Goal: Task Accomplishment & Management: Manage account settings

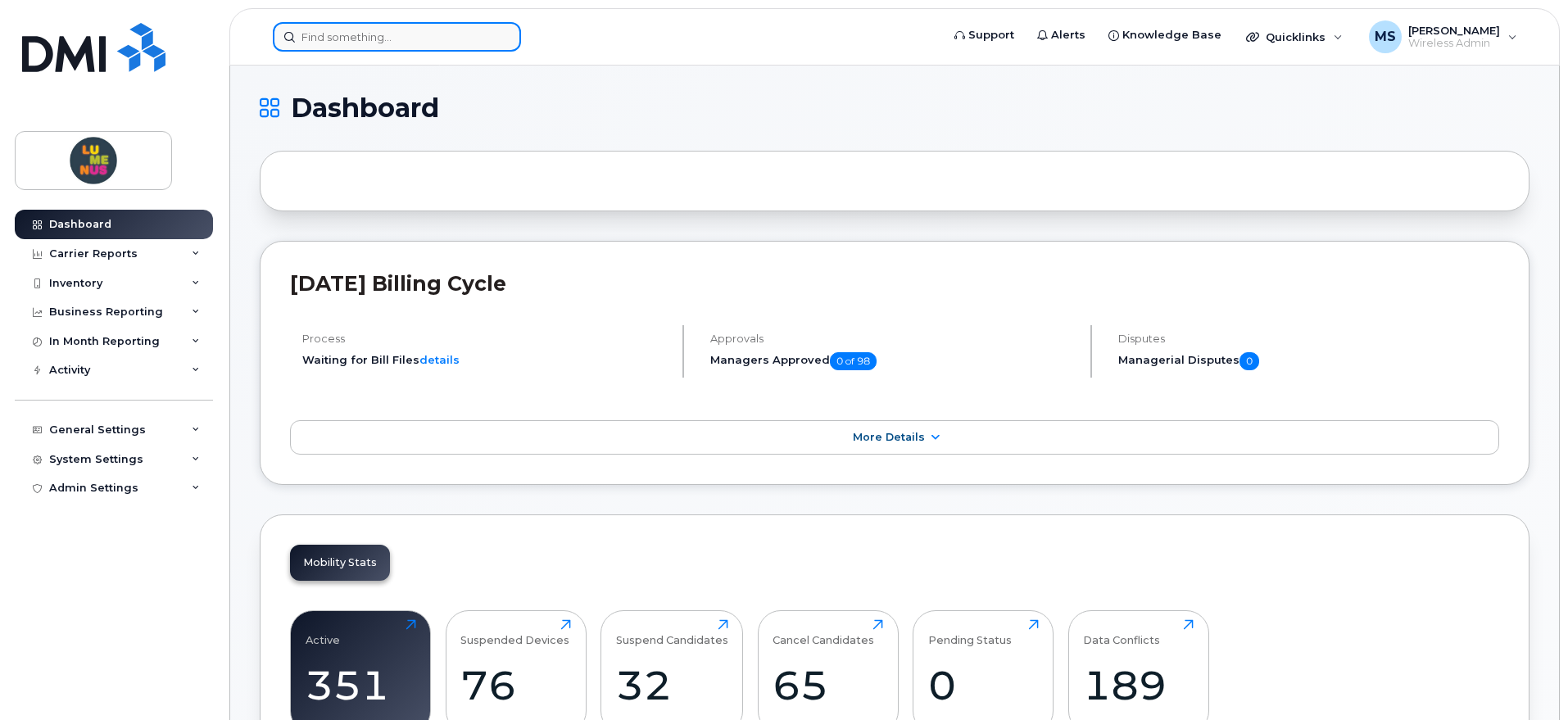
click at [337, 28] on input at bounding box center [397, 37] width 248 height 29
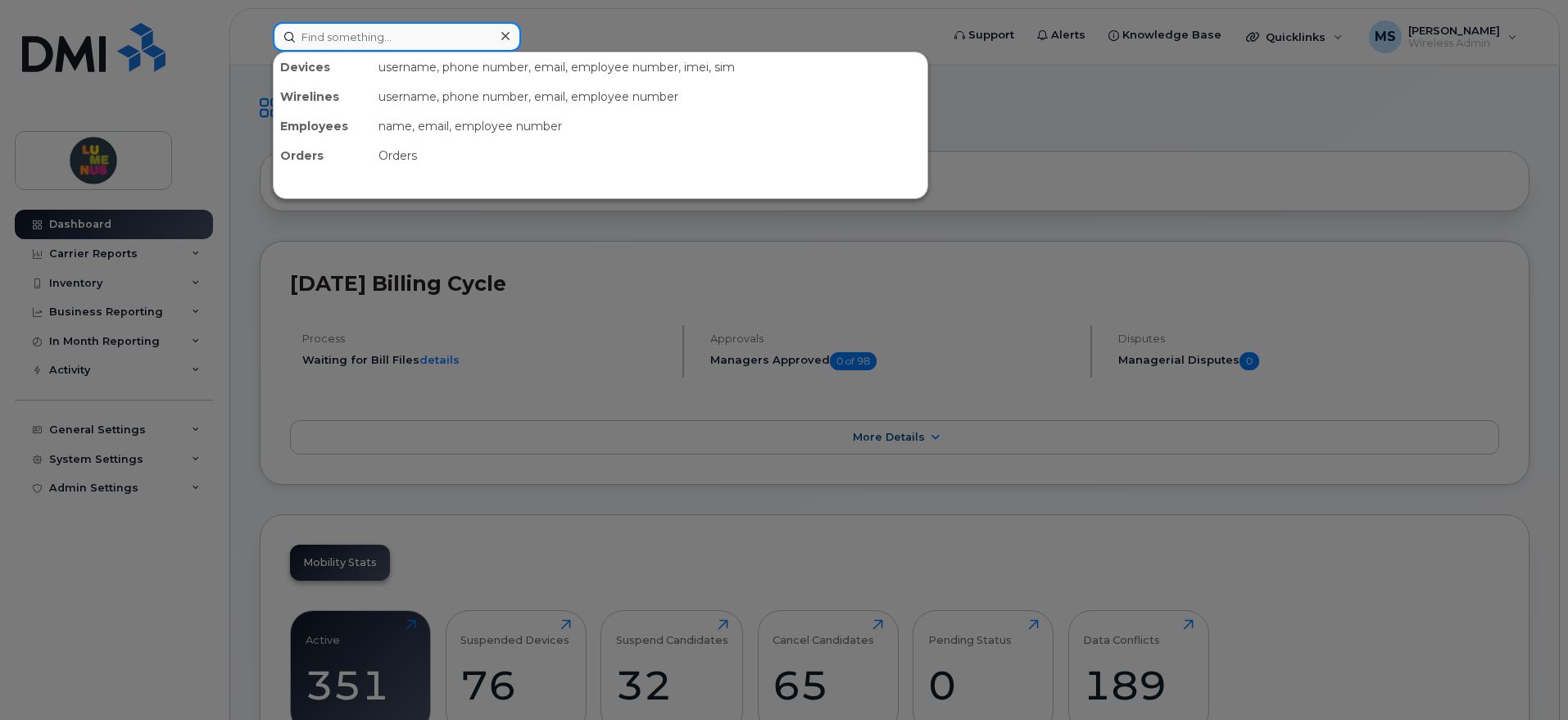
paste input "647 327 0850"
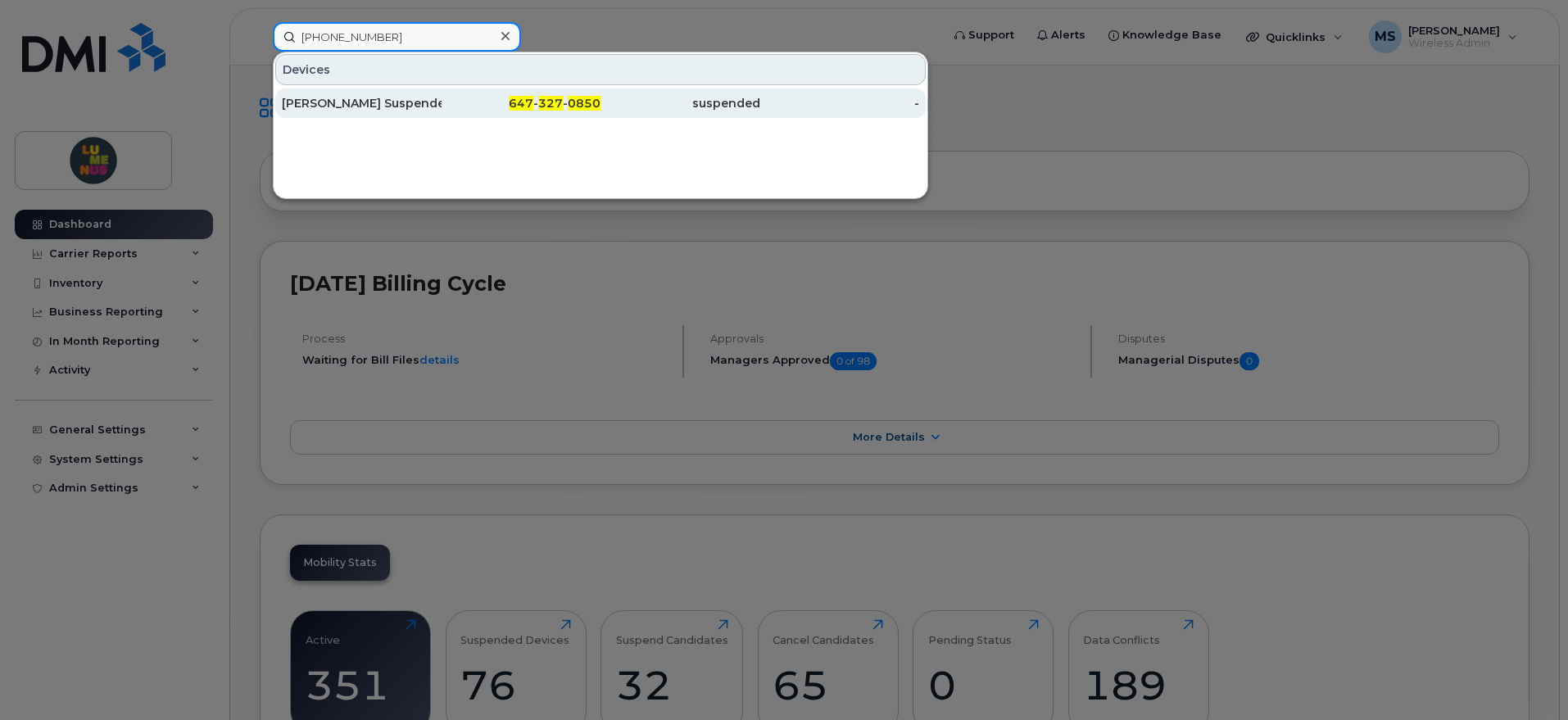
type input "647 327 0850"
click at [419, 100] on div "[PERSON_NAME] Suspended [DATE] Due to Lack of Usage" at bounding box center [361, 103] width 160 height 16
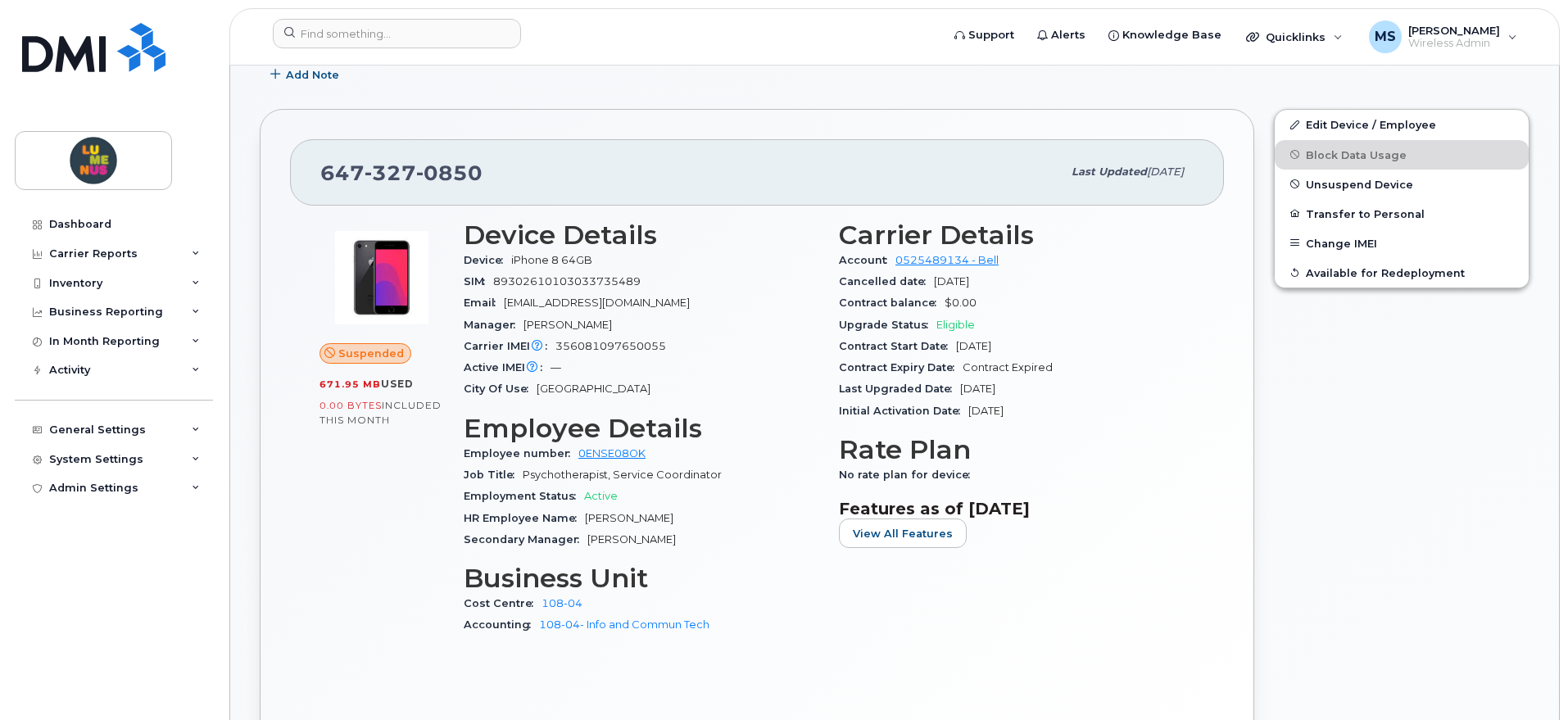
scroll to position [102, 0]
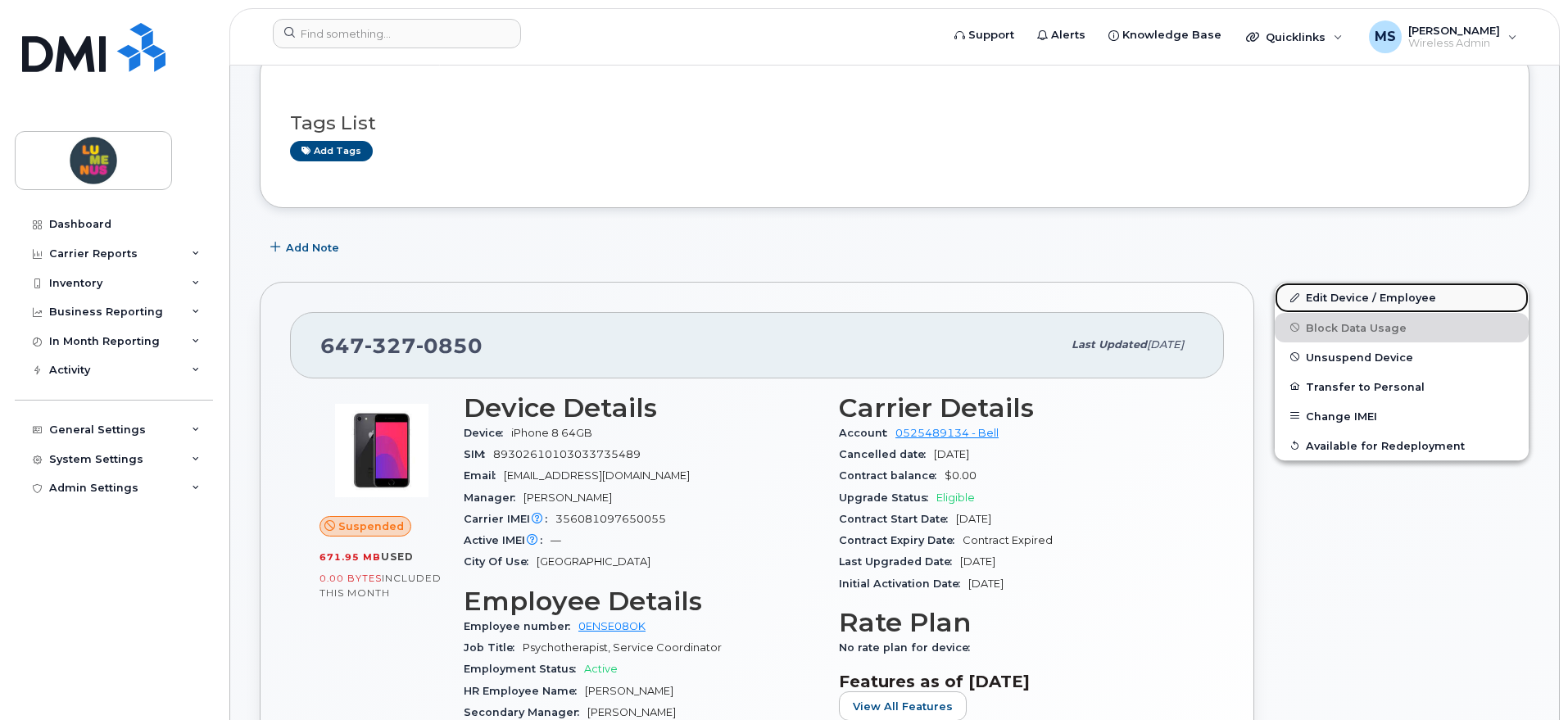
click at [1358, 303] on link "Edit Device / Employee" at bounding box center [1402, 297] width 254 height 29
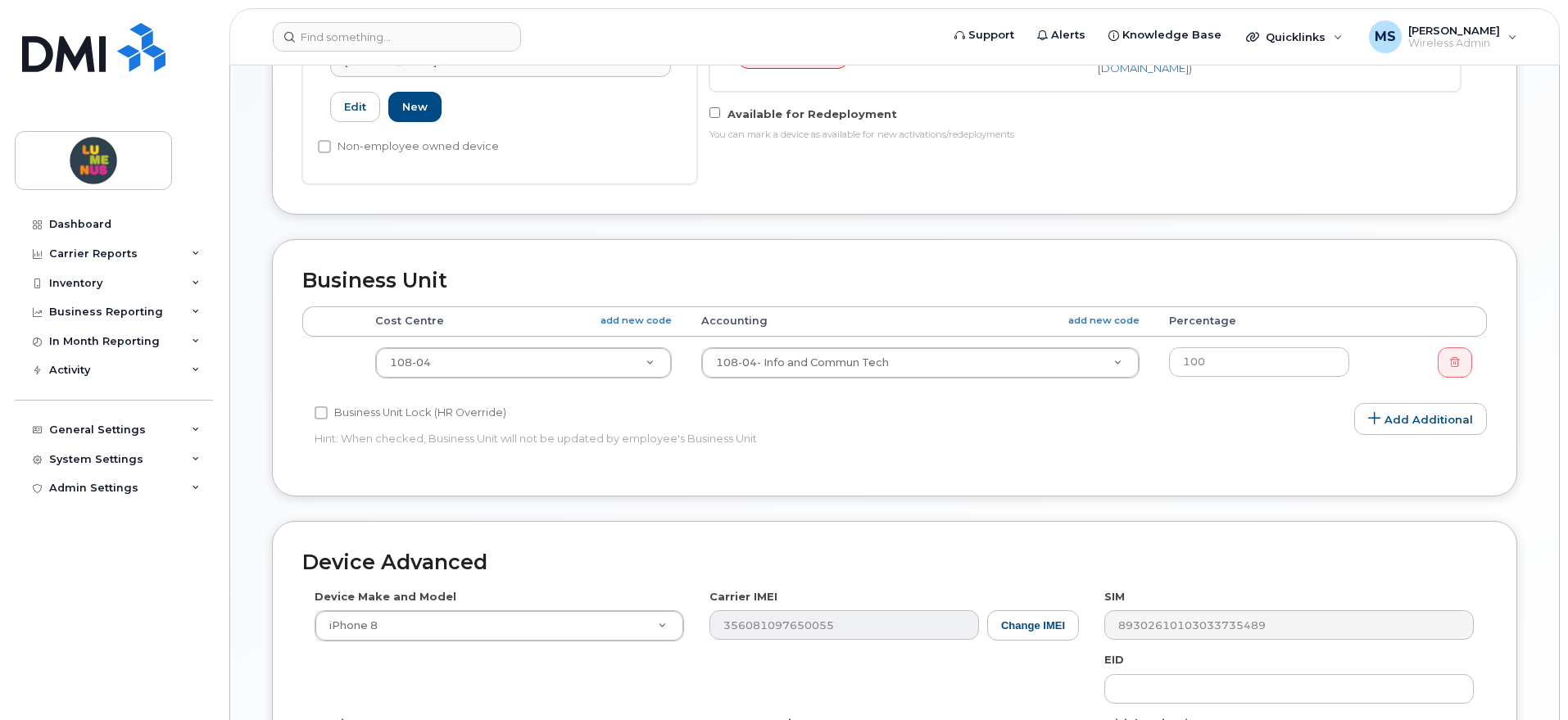
scroll to position [801, 0]
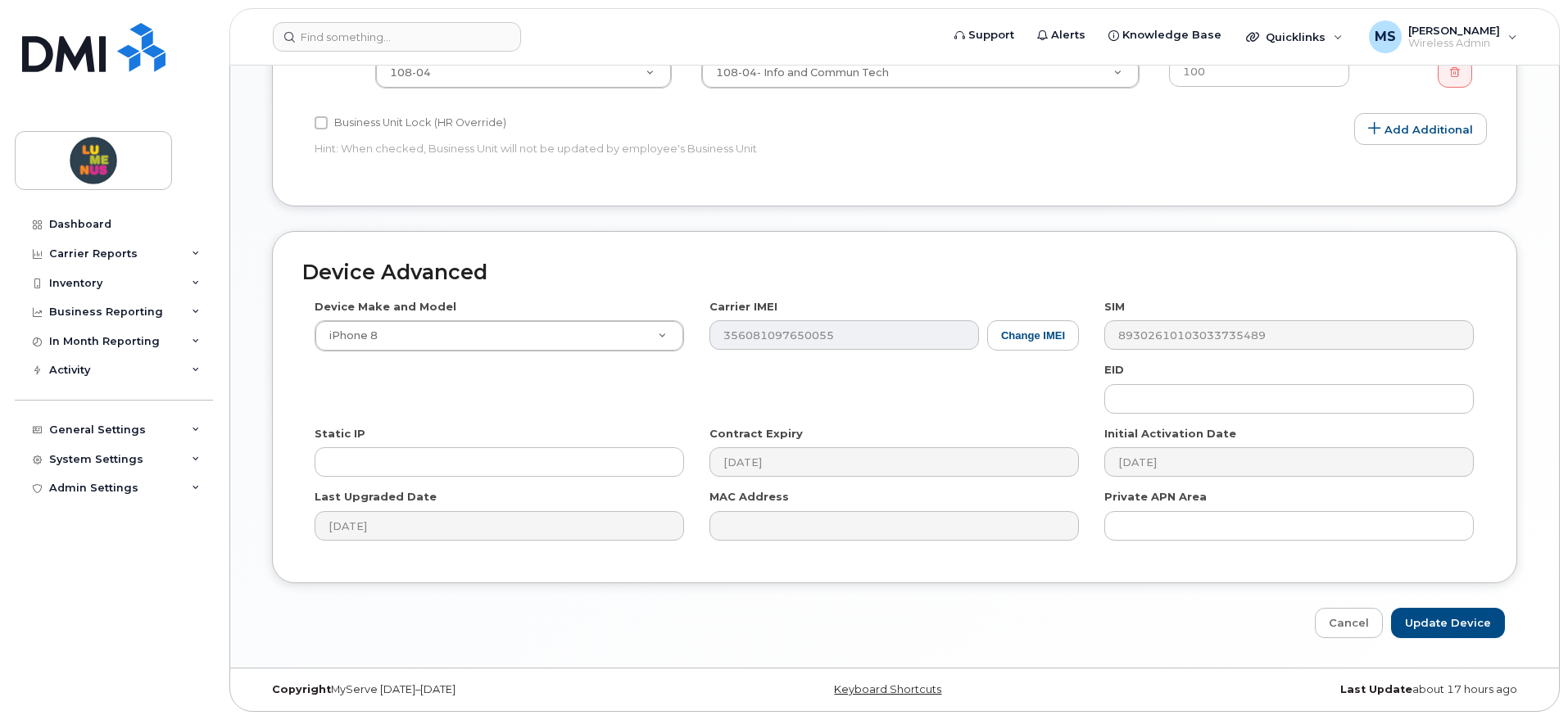
click at [702, 352] on div "Device Make and Model iPhone 8 Android TCL 502 Watch Apple Watch S9 41mm Androi…" at bounding box center [894, 426] width 1184 height 254
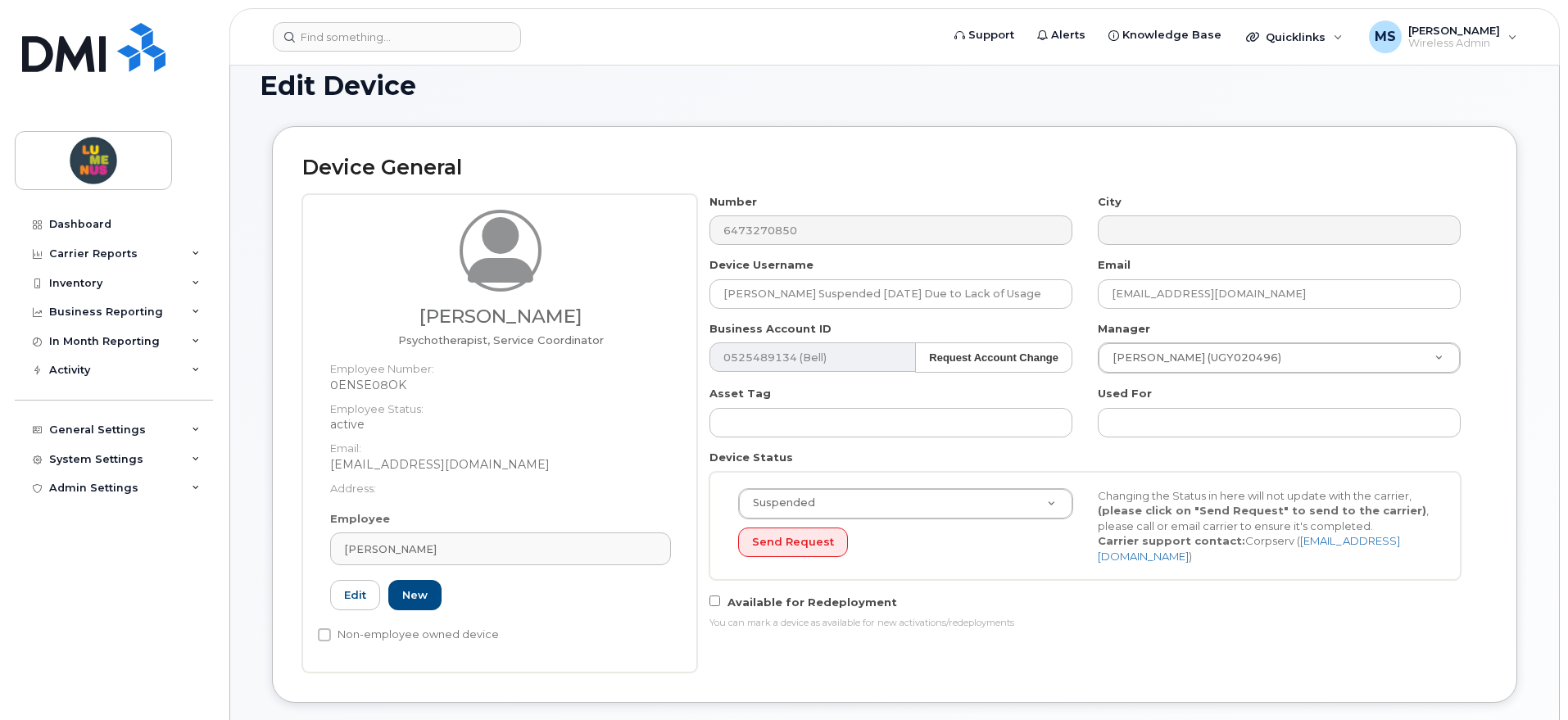
scroll to position [0, 0]
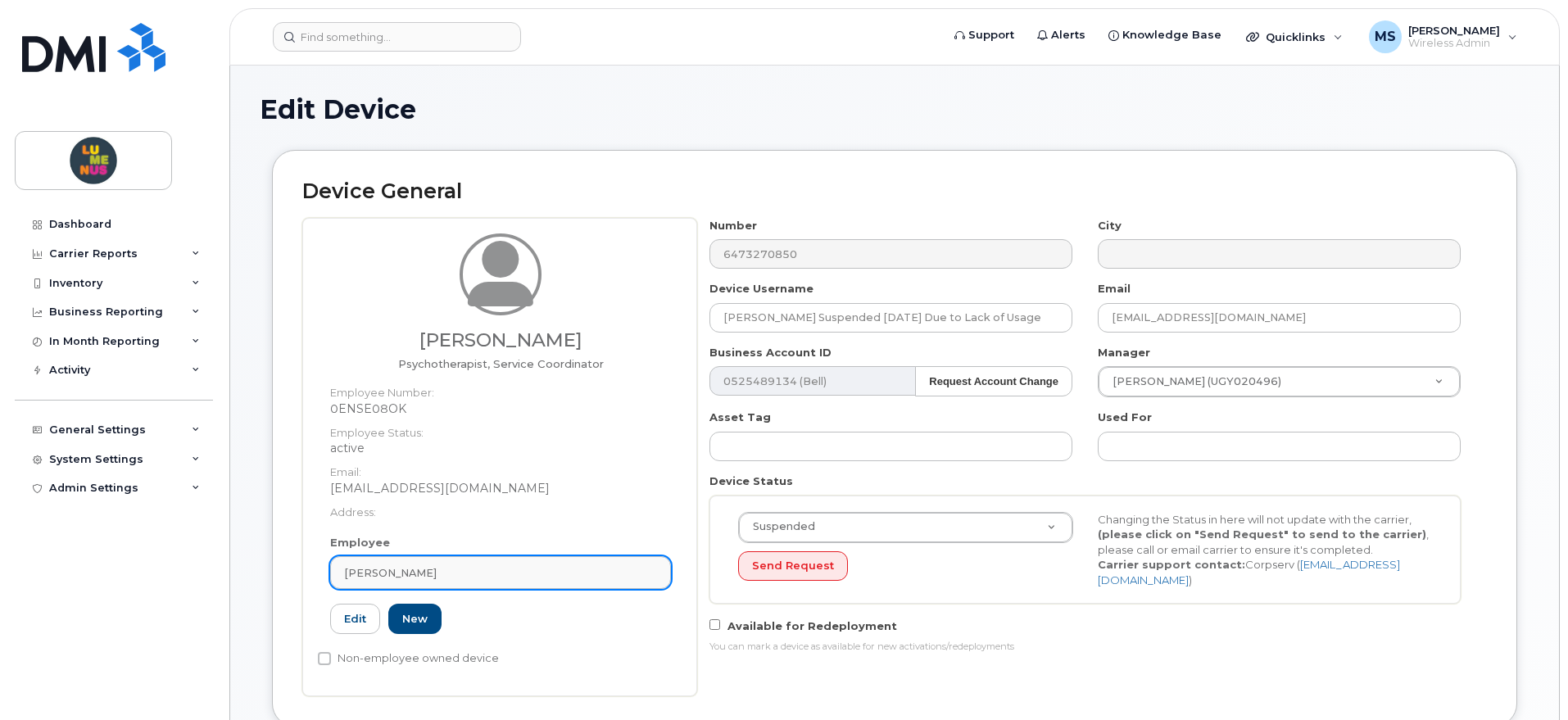
click at [474, 565] on div "[PERSON_NAME]" at bounding box center [501, 573] width 313 height 16
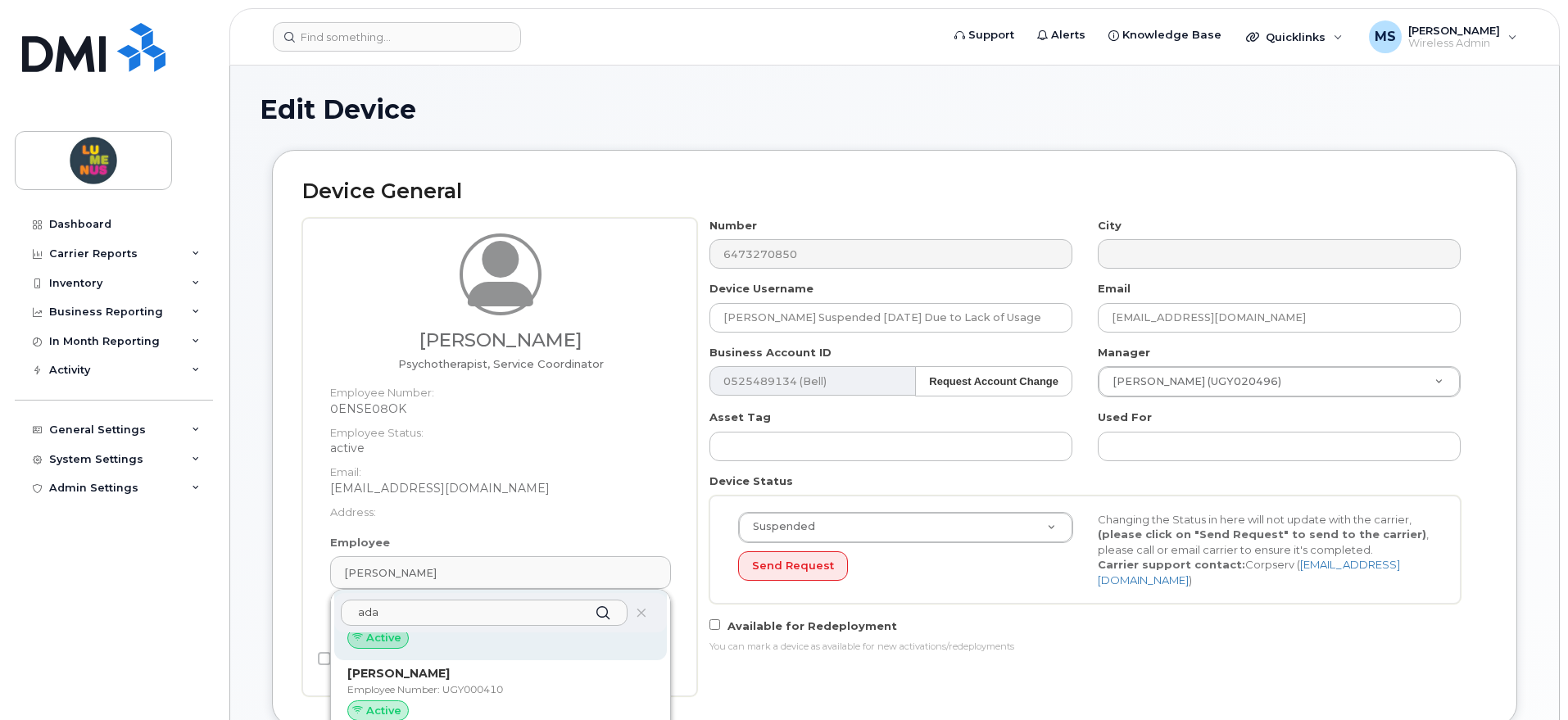
scroll to position [518, 0]
drag, startPoint x: 429, startPoint y: 618, endPoint x: 343, endPoint y: 614, distance: 86.1
click at [347, 613] on input "ada" at bounding box center [484, 613] width 287 height 26
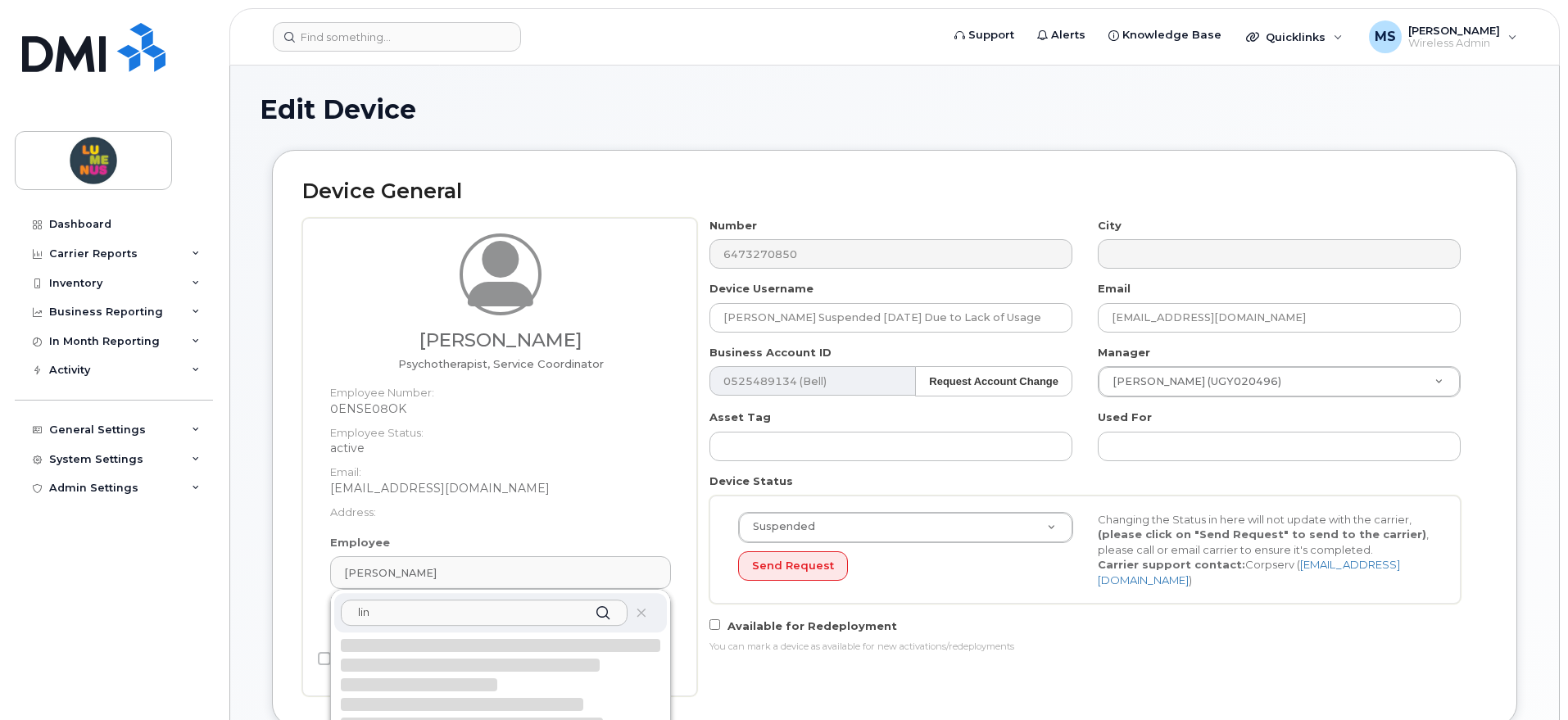
type input "lind"
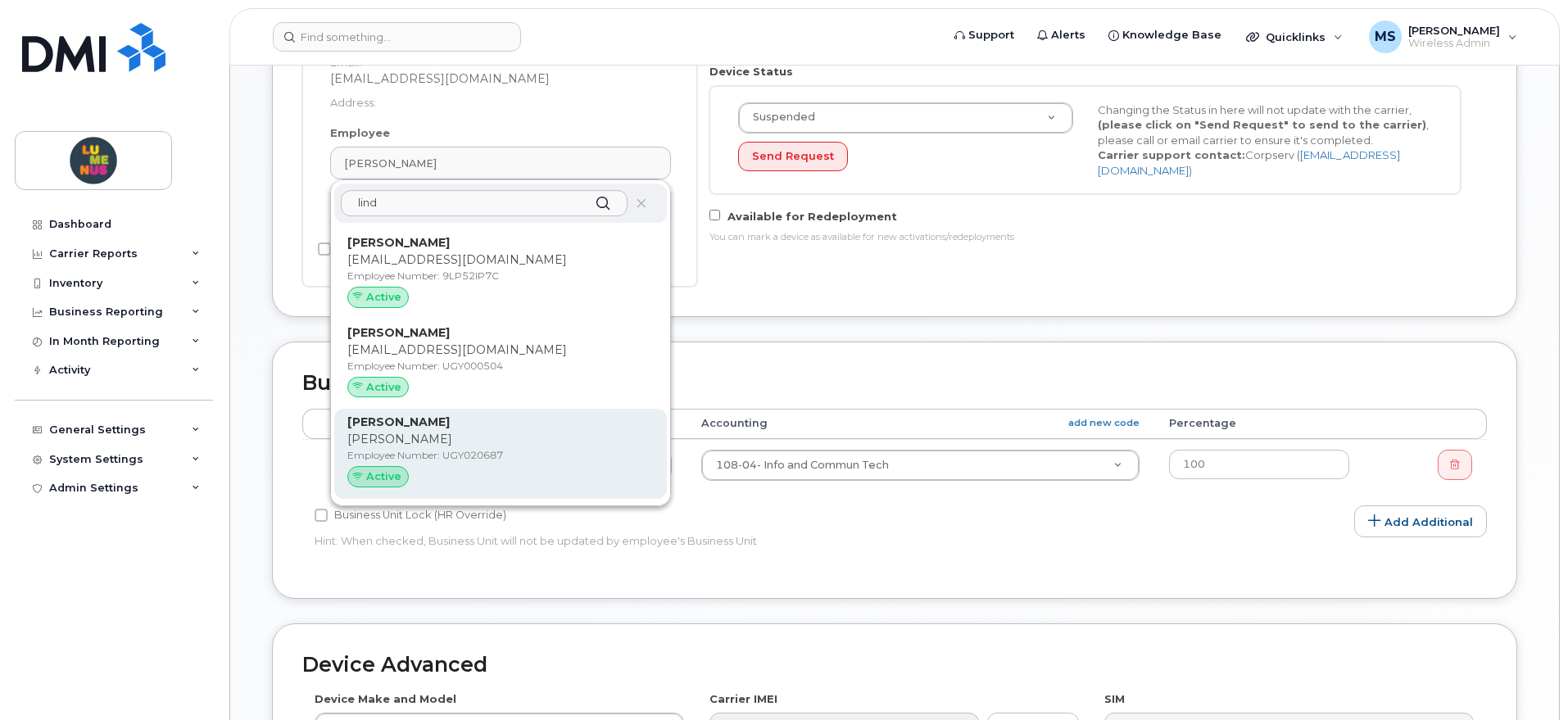
scroll to position [205, 0]
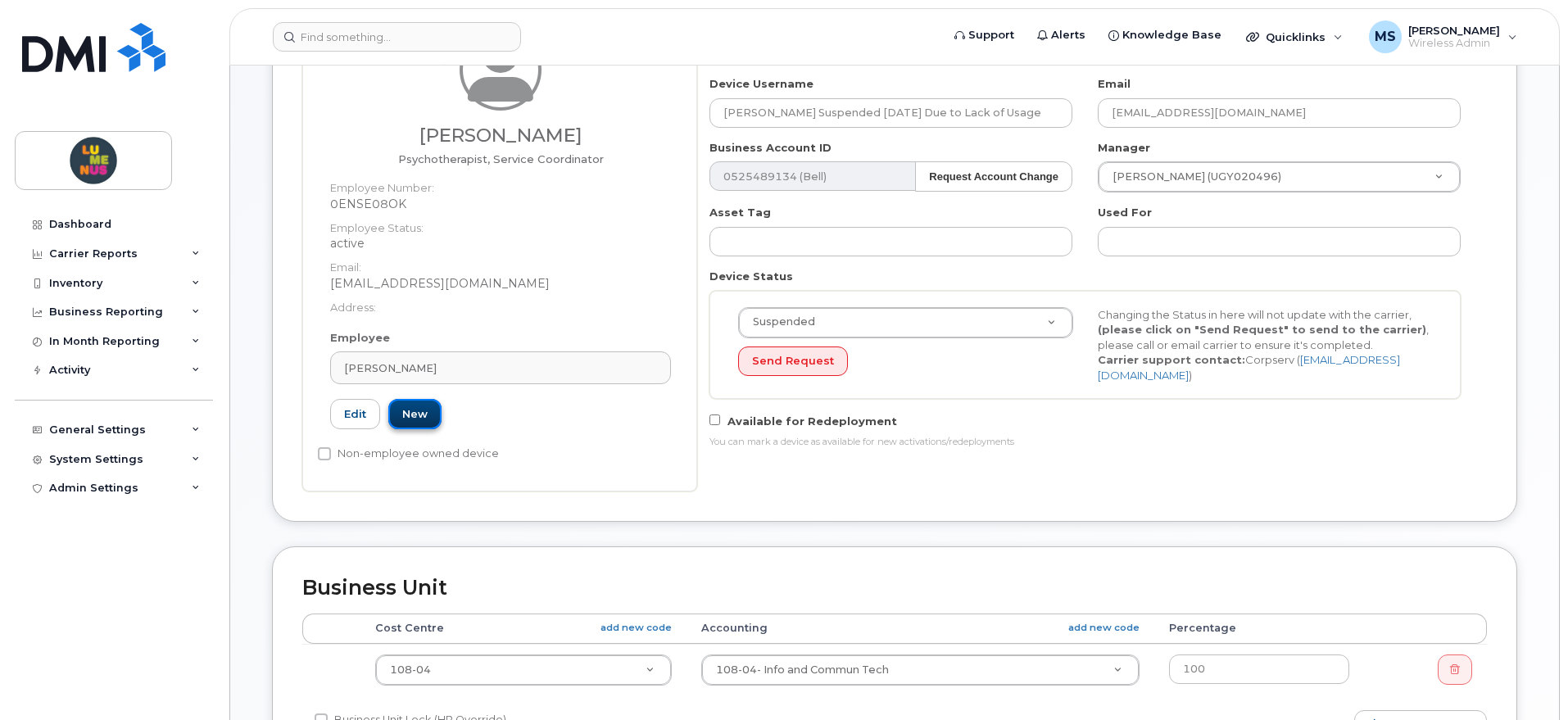
click at [405, 409] on link "New" at bounding box center [415, 414] width 53 height 30
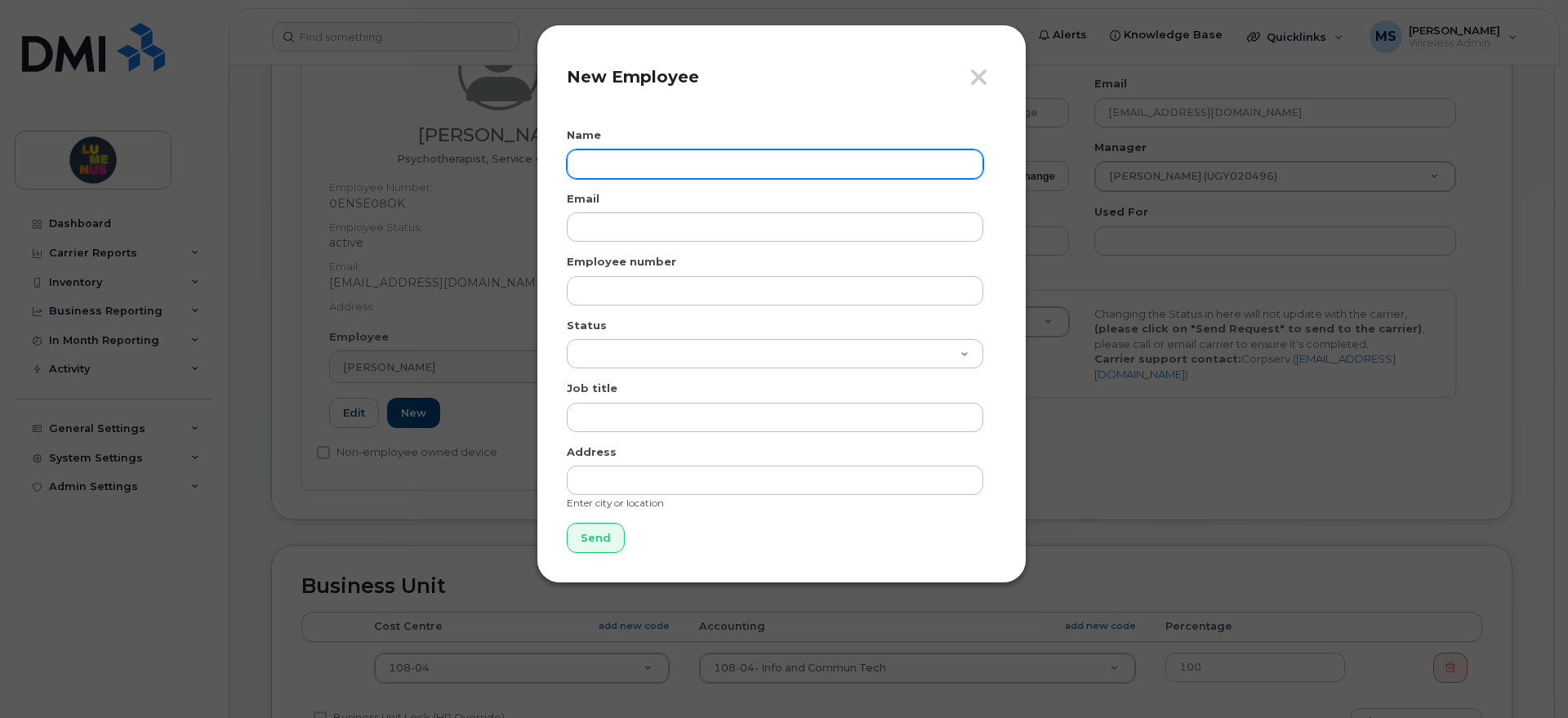
click at [691, 154] on input "text" at bounding box center [775, 164] width 417 height 29
type input "[PERSON_NAME]"
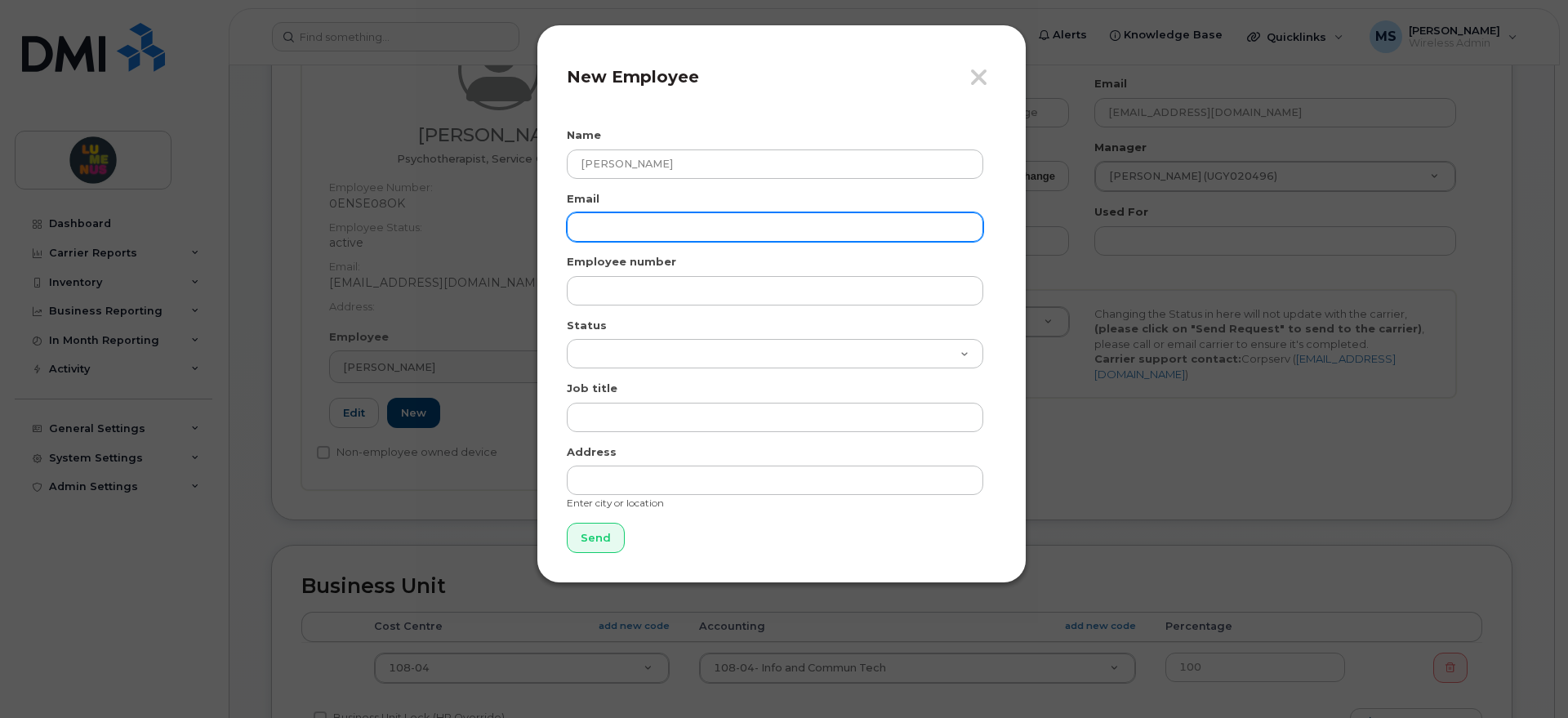
click at [621, 221] on input "email" at bounding box center [775, 227] width 417 height 29
paste input "[EMAIL_ADDRESS][DOMAIN_NAME]"
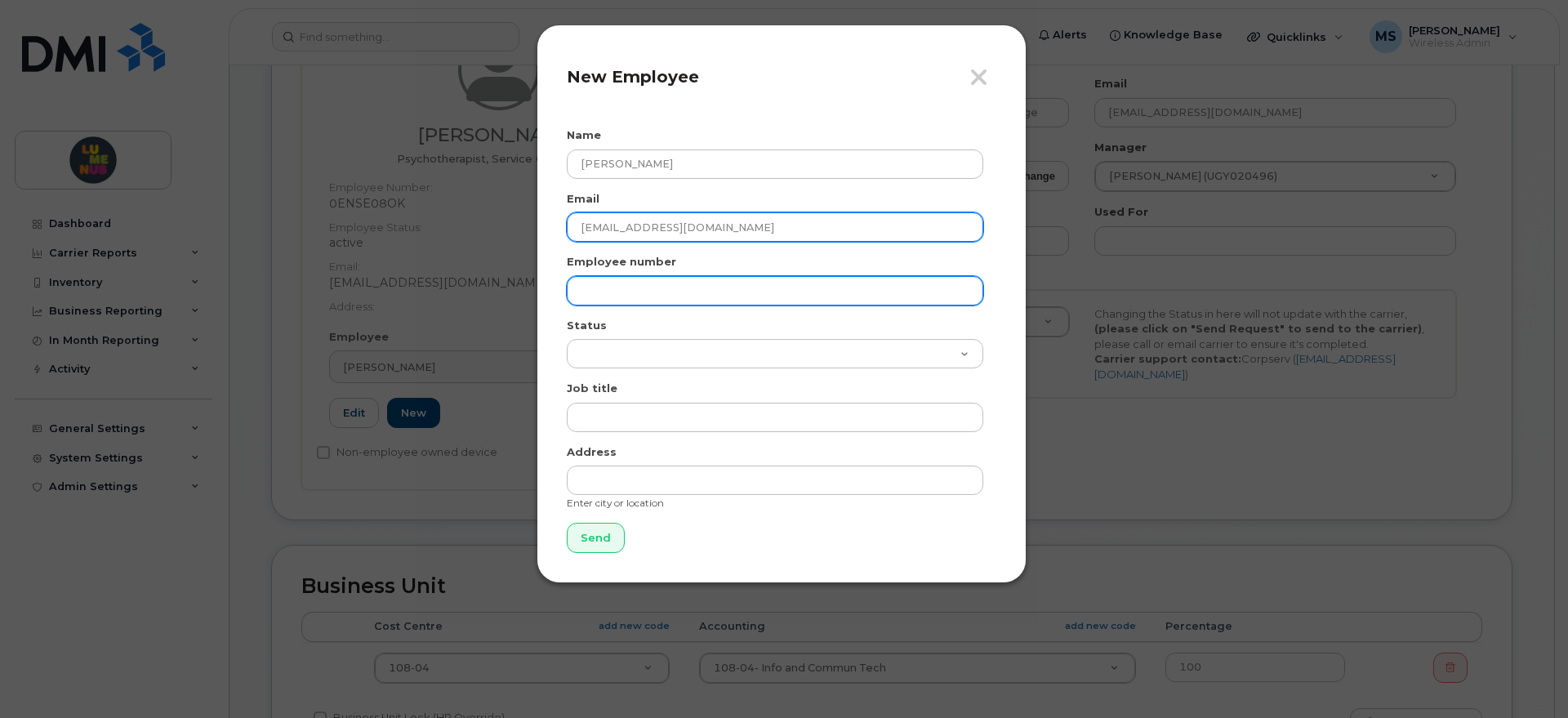
type input "[EMAIL_ADDRESS][DOMAIN_NAME]"
click at [655, 290] on input "text" at bounding box center [775, 291] width 417 height 29
paste input "UGY020993"
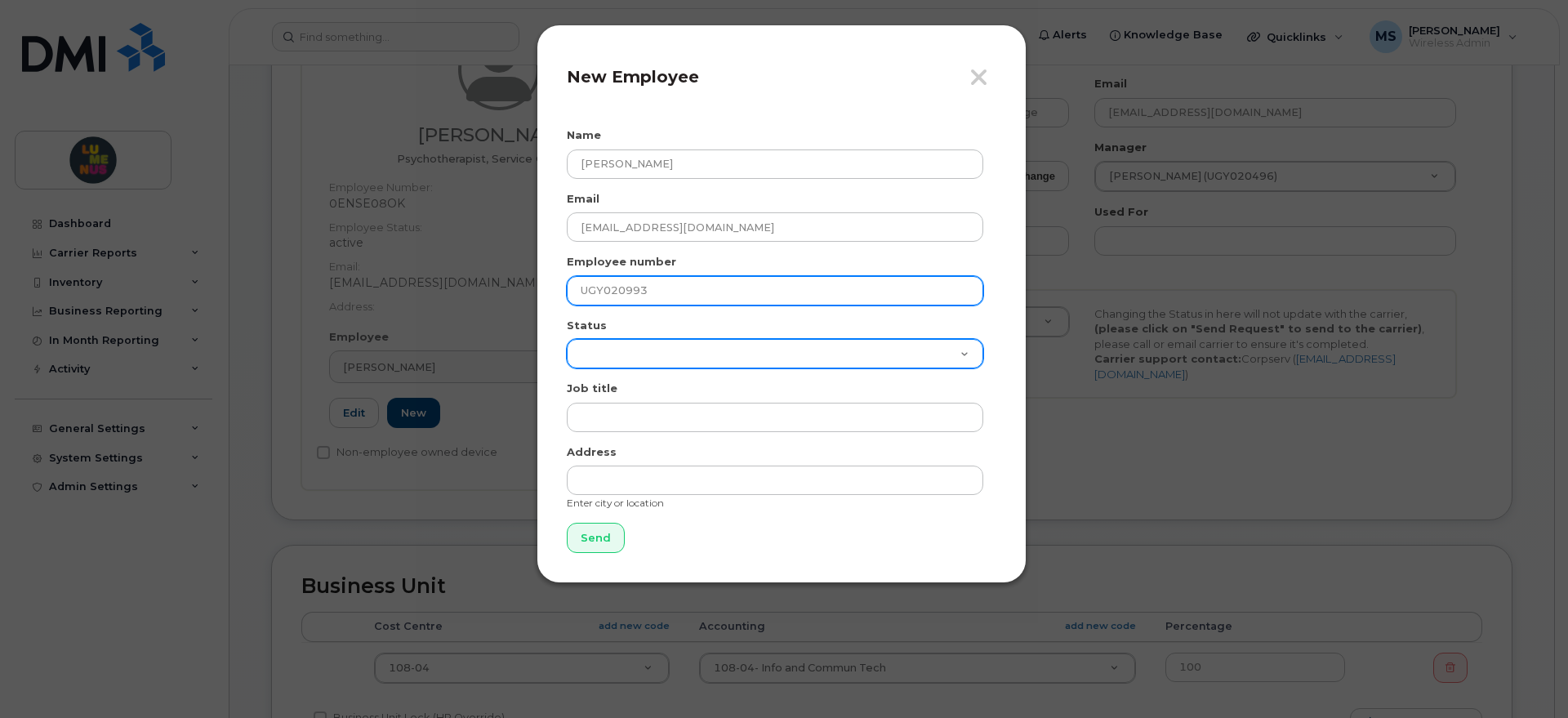
type input "UGY020993"
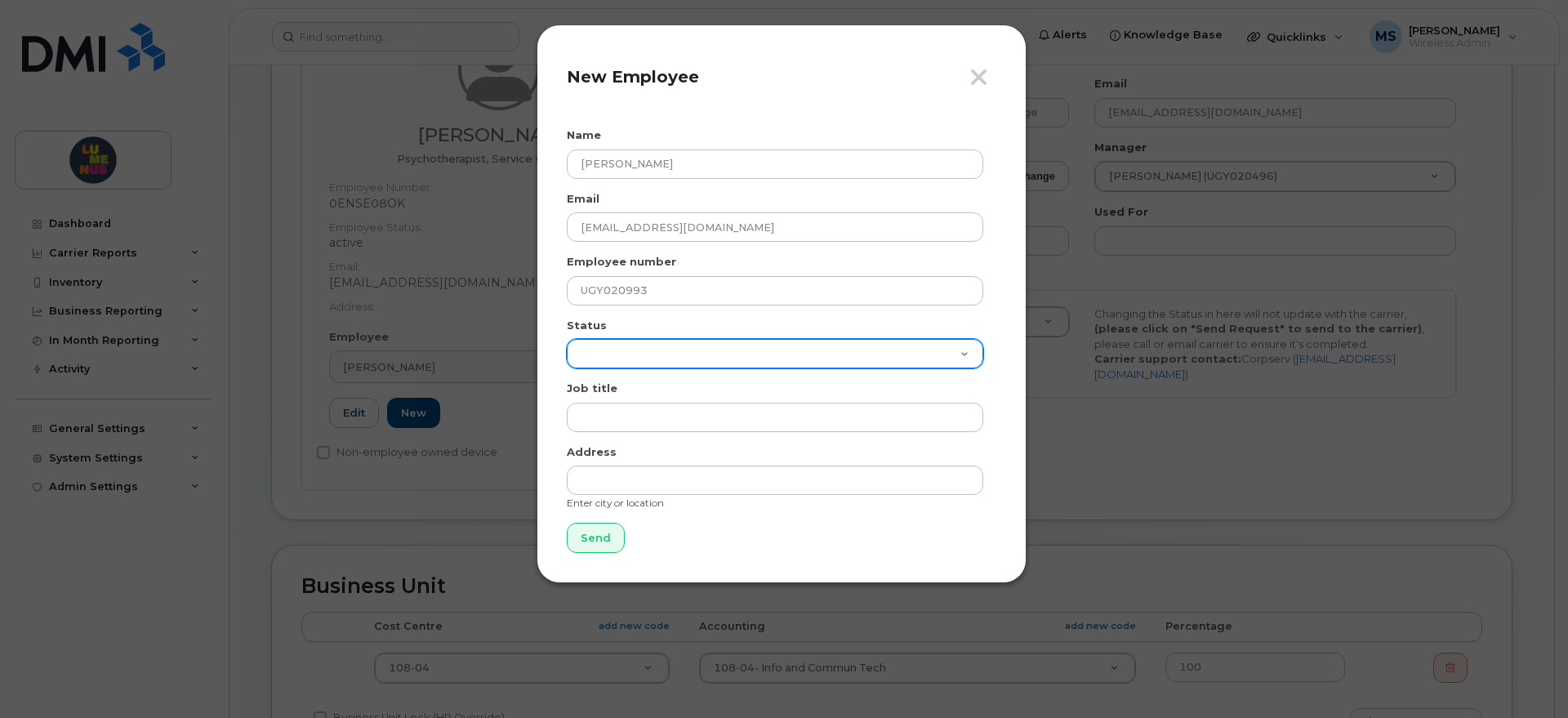
click at [623, 355] on select "Active On-Leave Long Term Short Term Maternity Leave Temp Layoff Inactive" at bounding box center [775, 354] width 417 height 29
select select "active"
click at [567, 339] on select "Active On-Leave Long Term Short Term Maternity Leave Temp Layoff Inactive" at bounding box center [775, 354] width 417 height 29
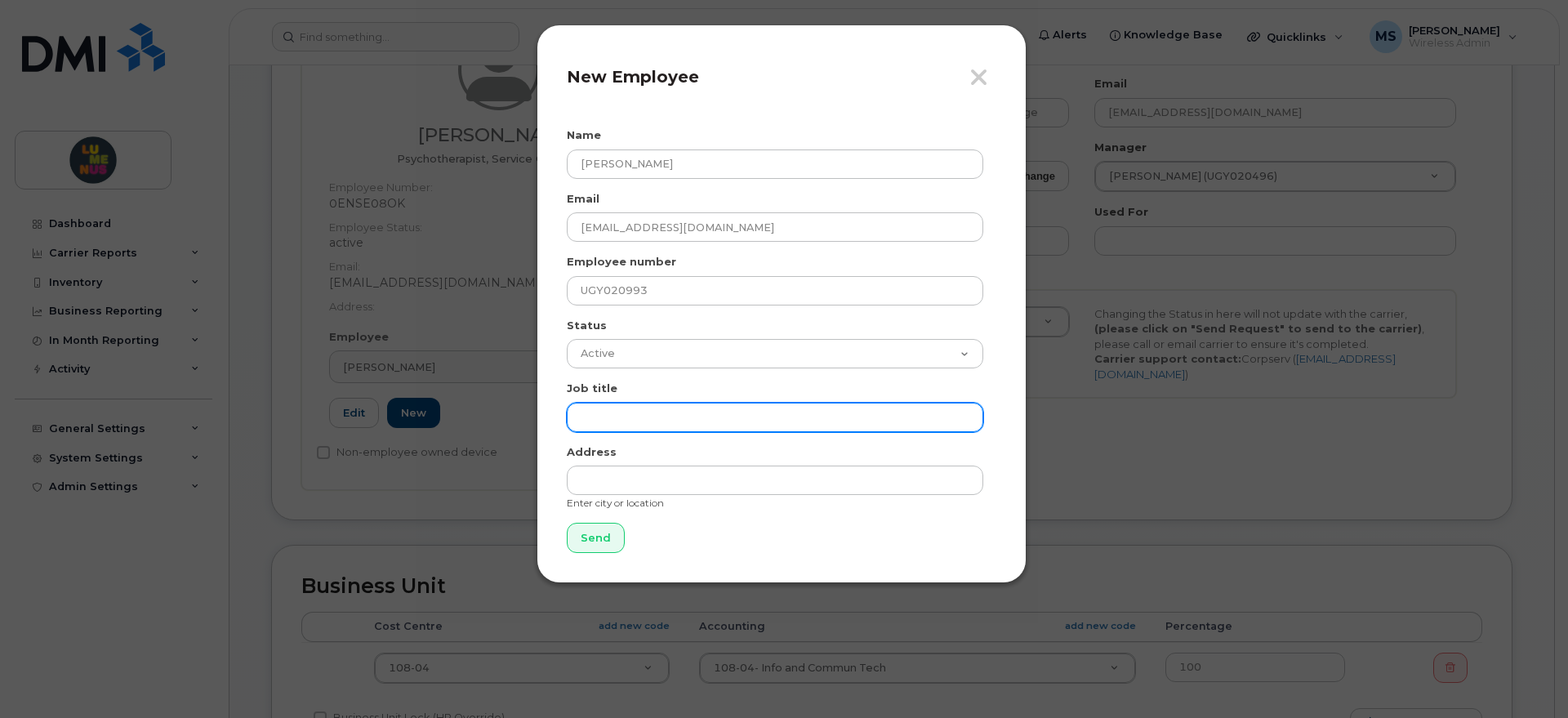
click at [628, 409] on input "text" at bounding box center [775, 417] width 417 height 29
paste input "Psychotherapist, Service Coordinator"
type input "Psychotherapist, Service Coordinator"
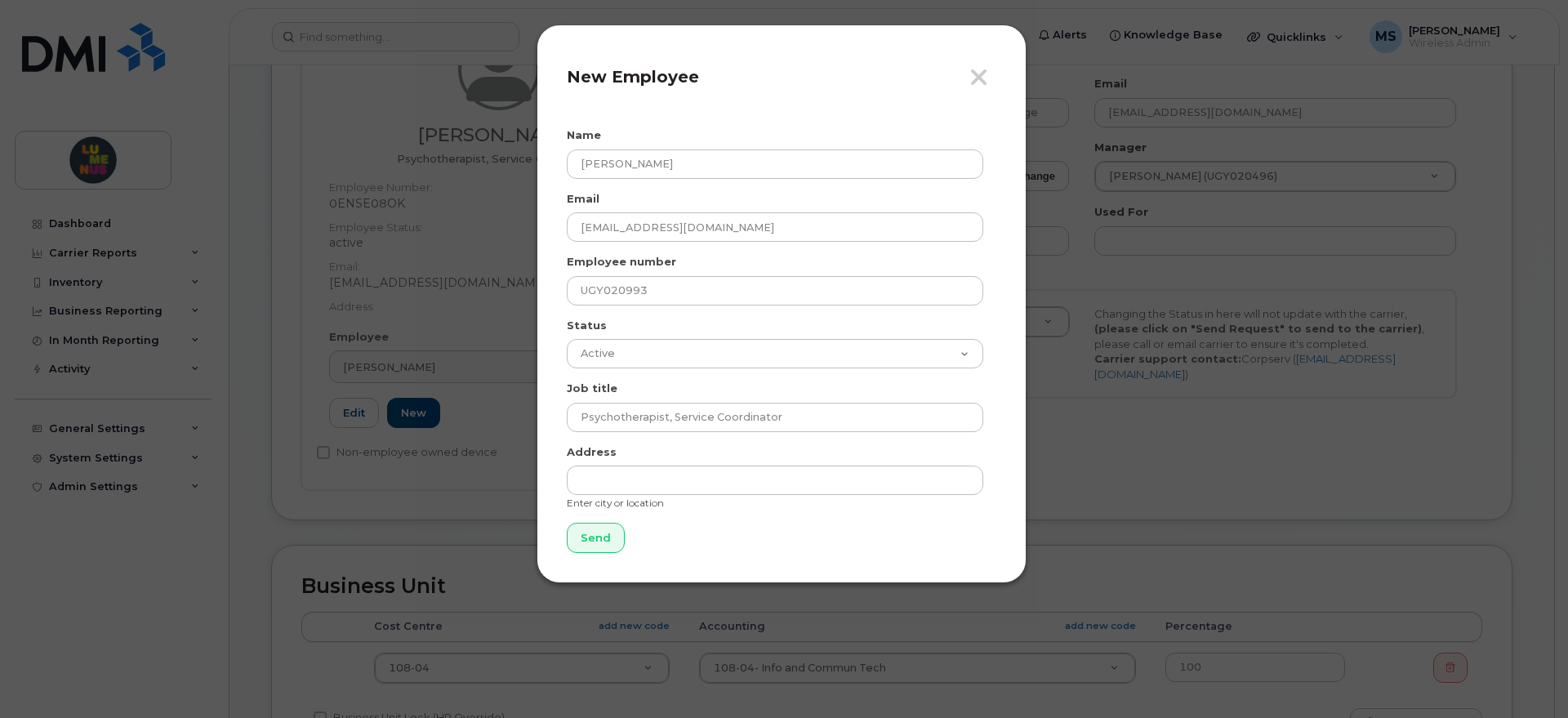
click at [667, 494] on div "Address Enter city or location" at bounding box center [782, 477] width 430 height 66
click at [670, 480] on input "text" at bounding box center [775, 480] width 417 height 29
type input "McNicoll"
click at [599, 533] on input "Send" at bounding box center [596, 537] width 58 height 30
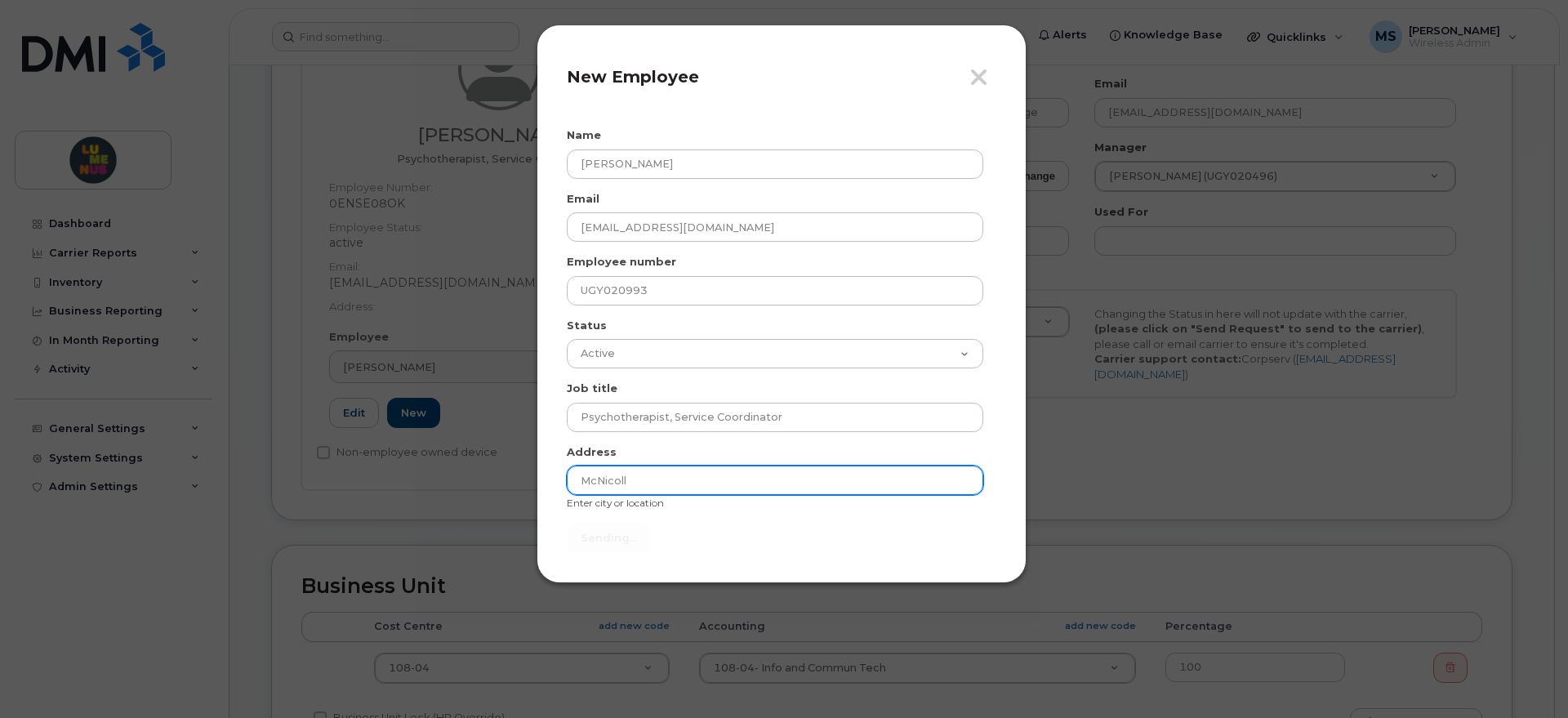
type input "Send"
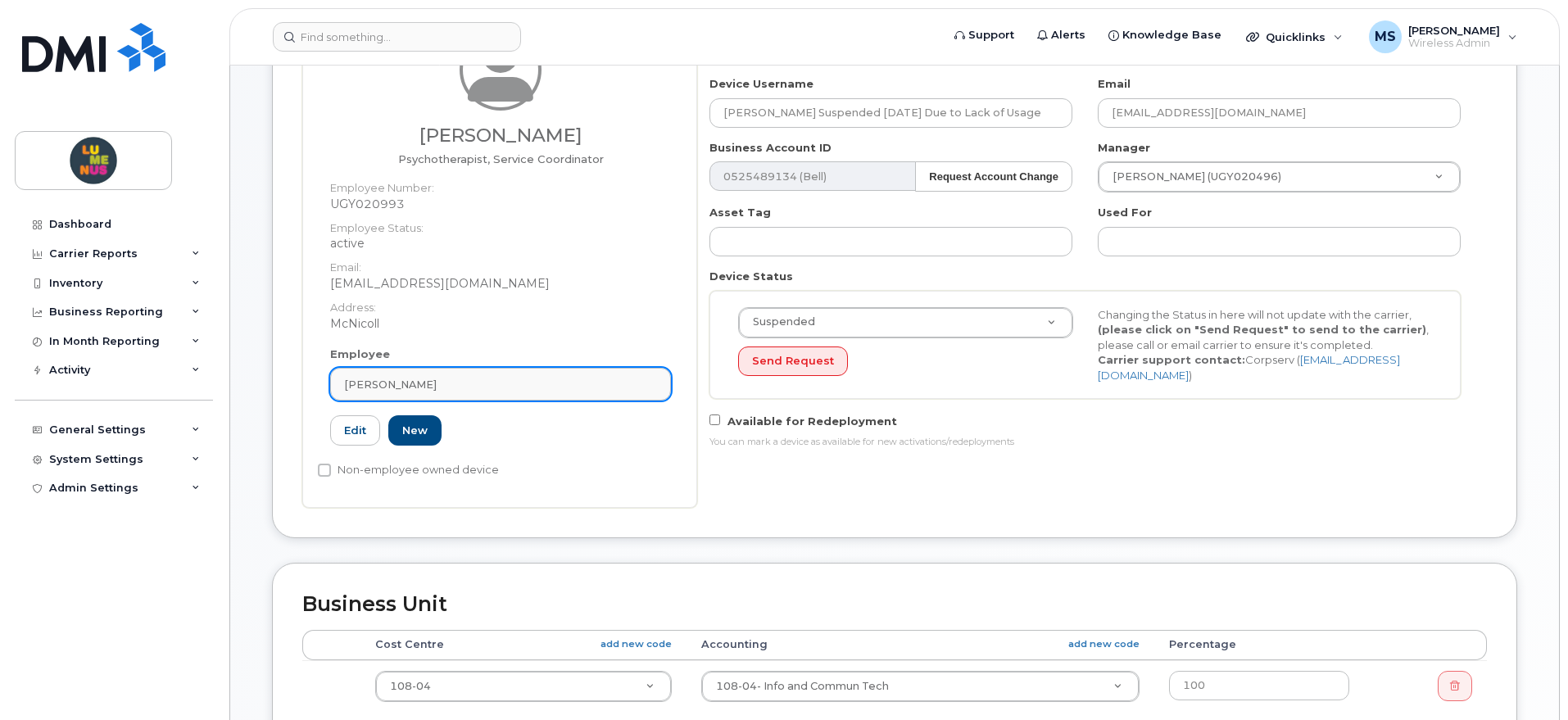
click at [530, 383] on div "Elmira Meamar" at bounding box center [501, 384] width 313 height 16
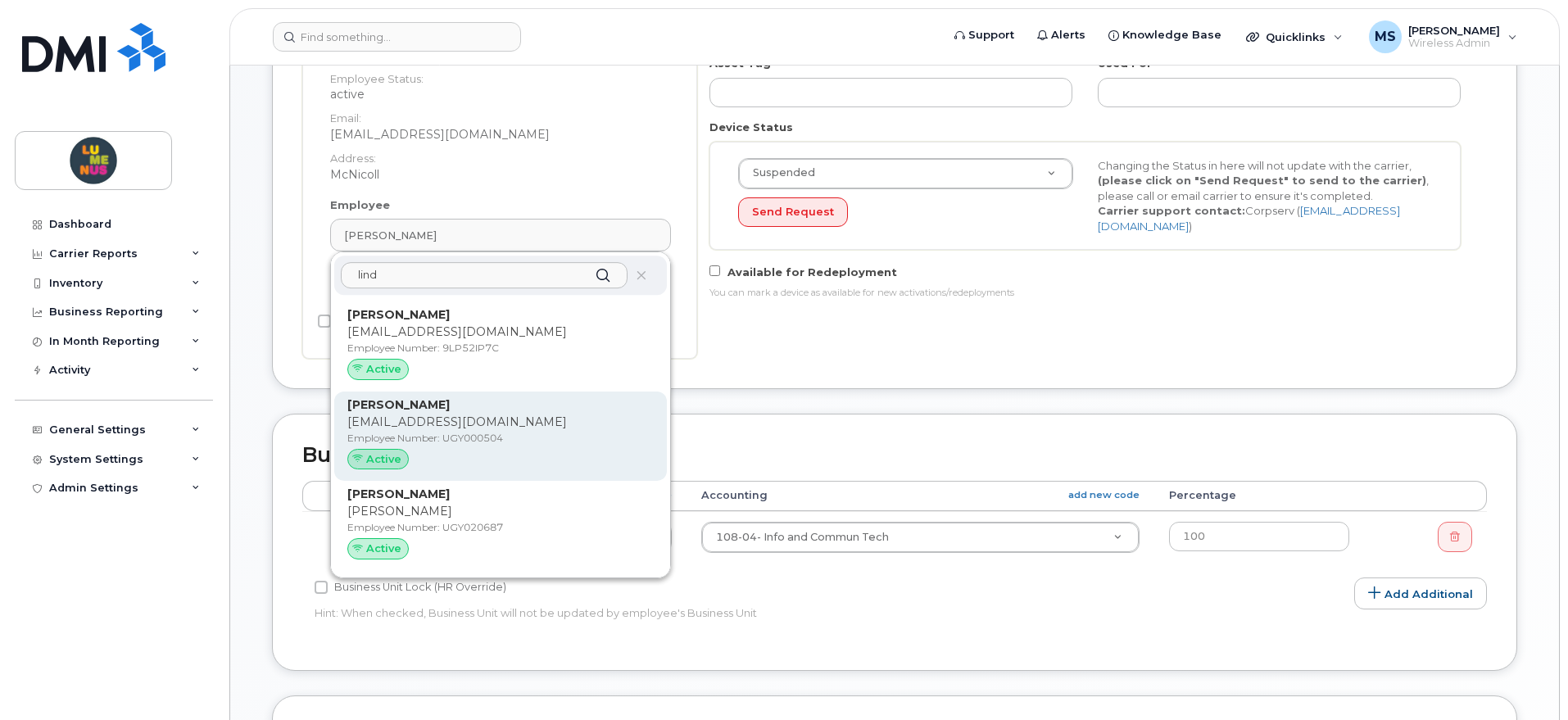
scroll to position [307, 0]
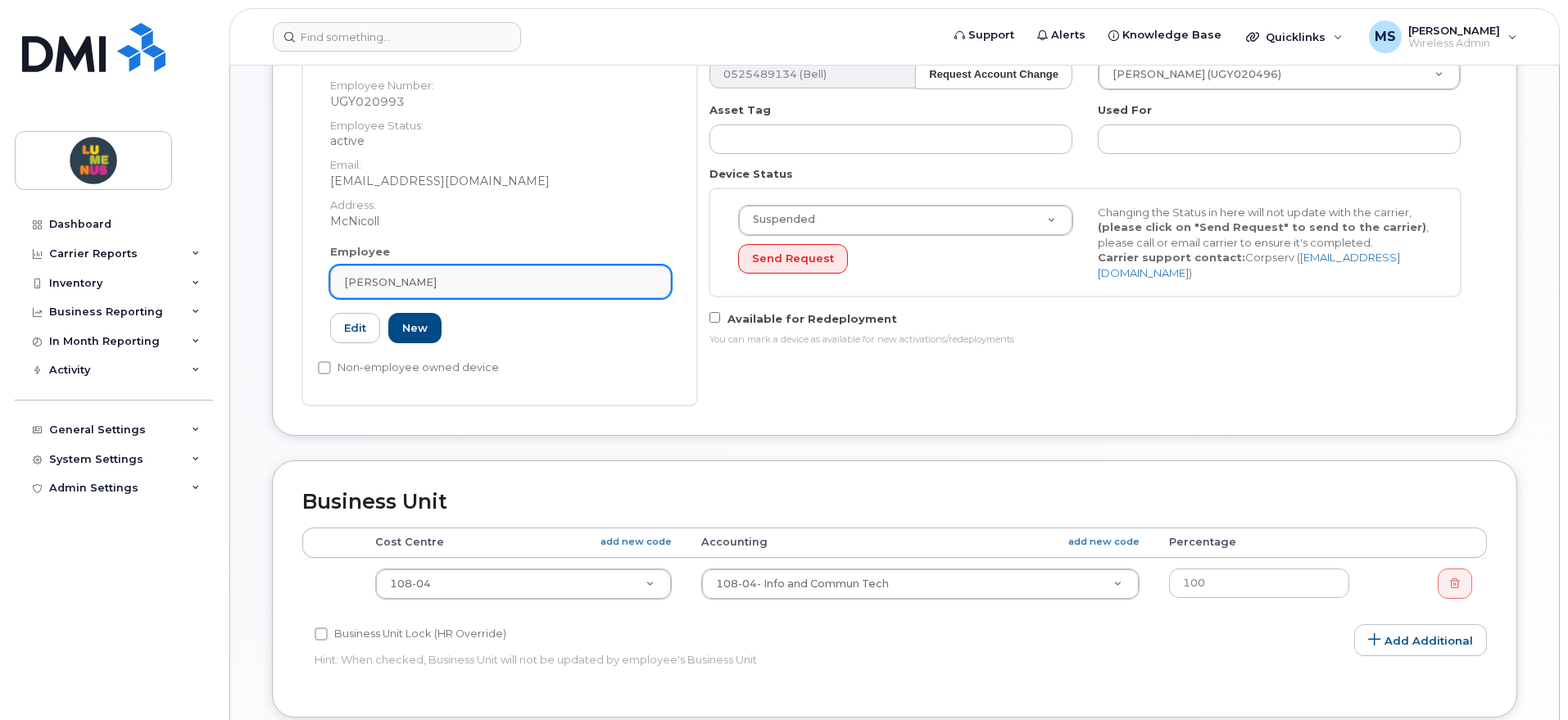
click at [439, 271] on link "Elmira Meamar" at bounding box center [501, 282] width 341 height 33
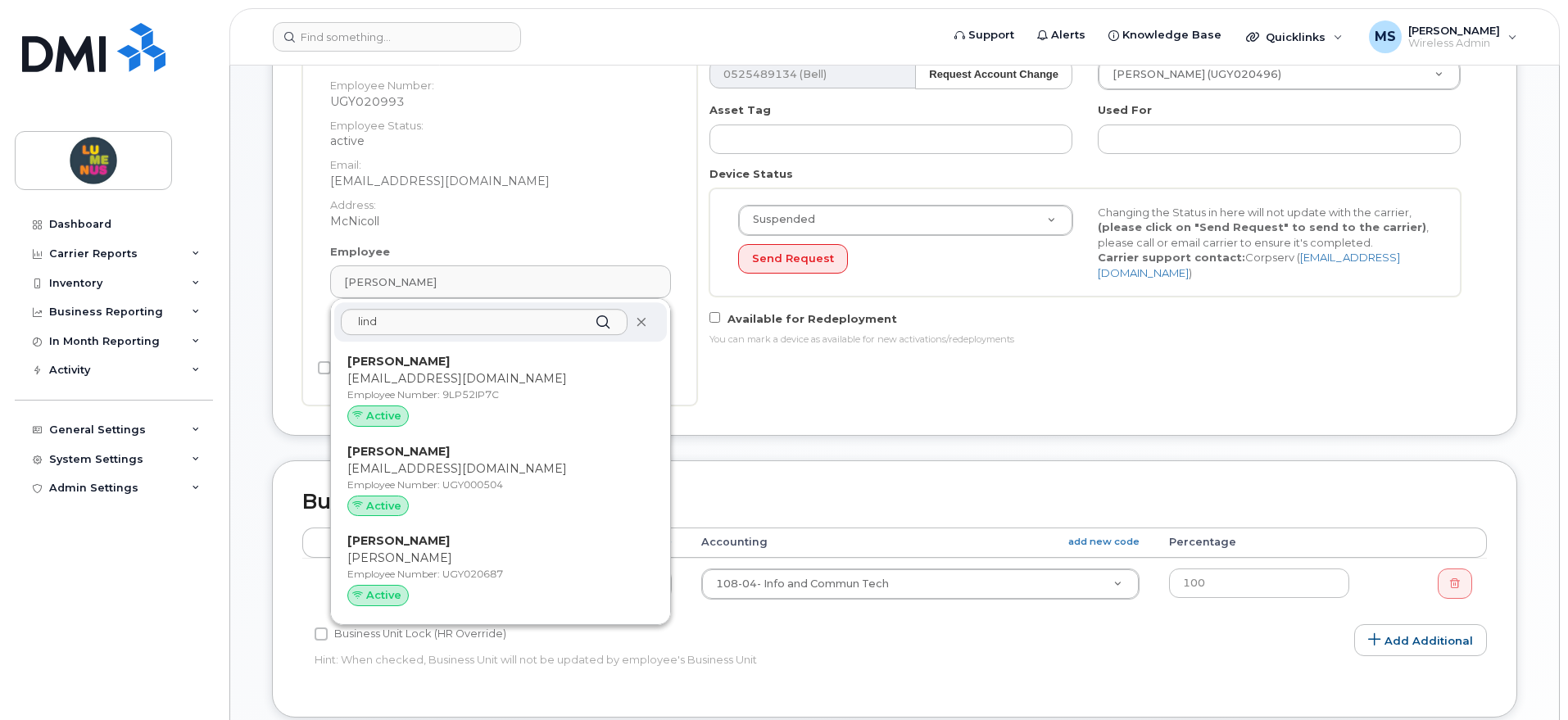
click at [641, 320] on icon at bounding box center [641, 322] width 11 height 11
drag, startPoint x: 493, startPoint y: 320, endPoint x: 345, endPoint y: 324, distance: 148.1
click at [345, 324] on input "lind" at bounding box center [484, 322] width 287 height 26
type input "lind"
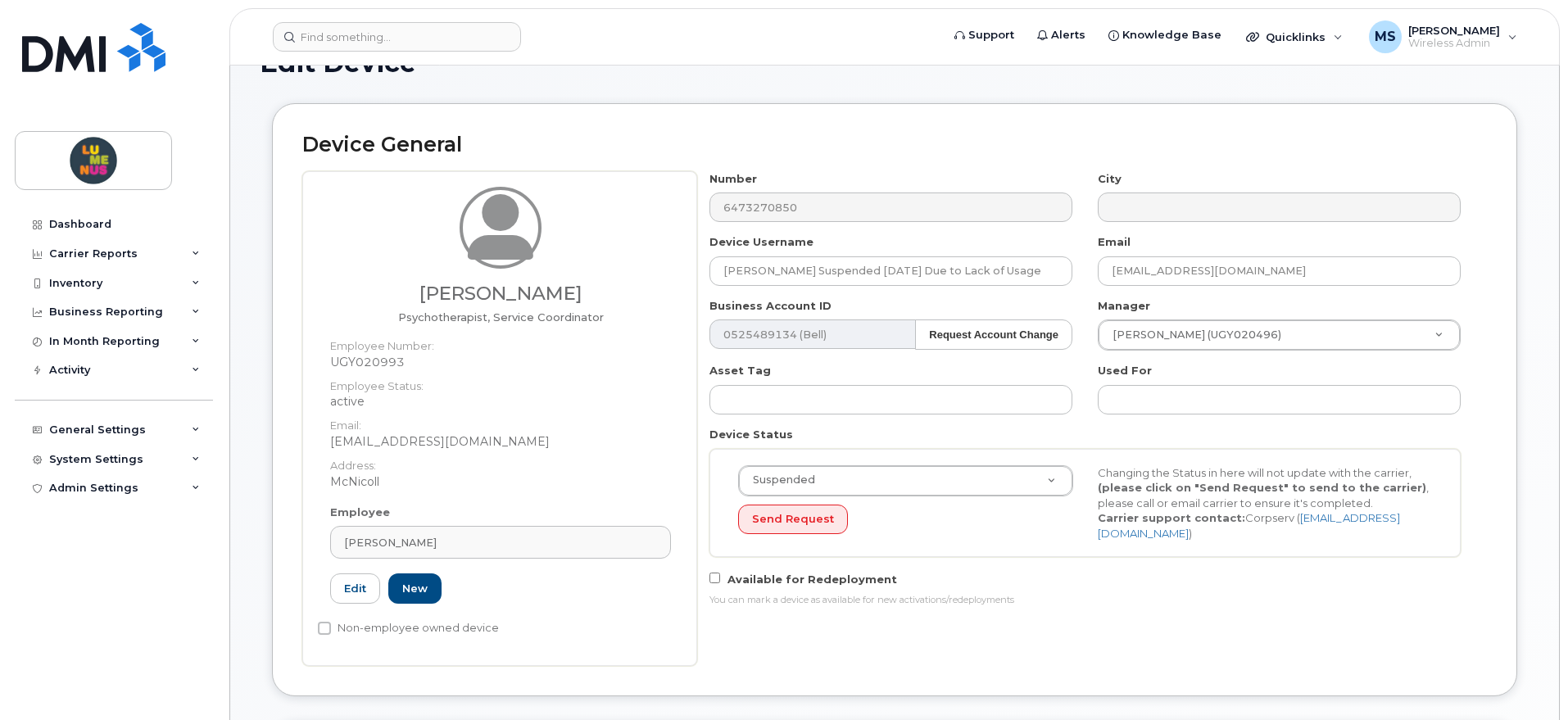
scroll to position [0, 0]
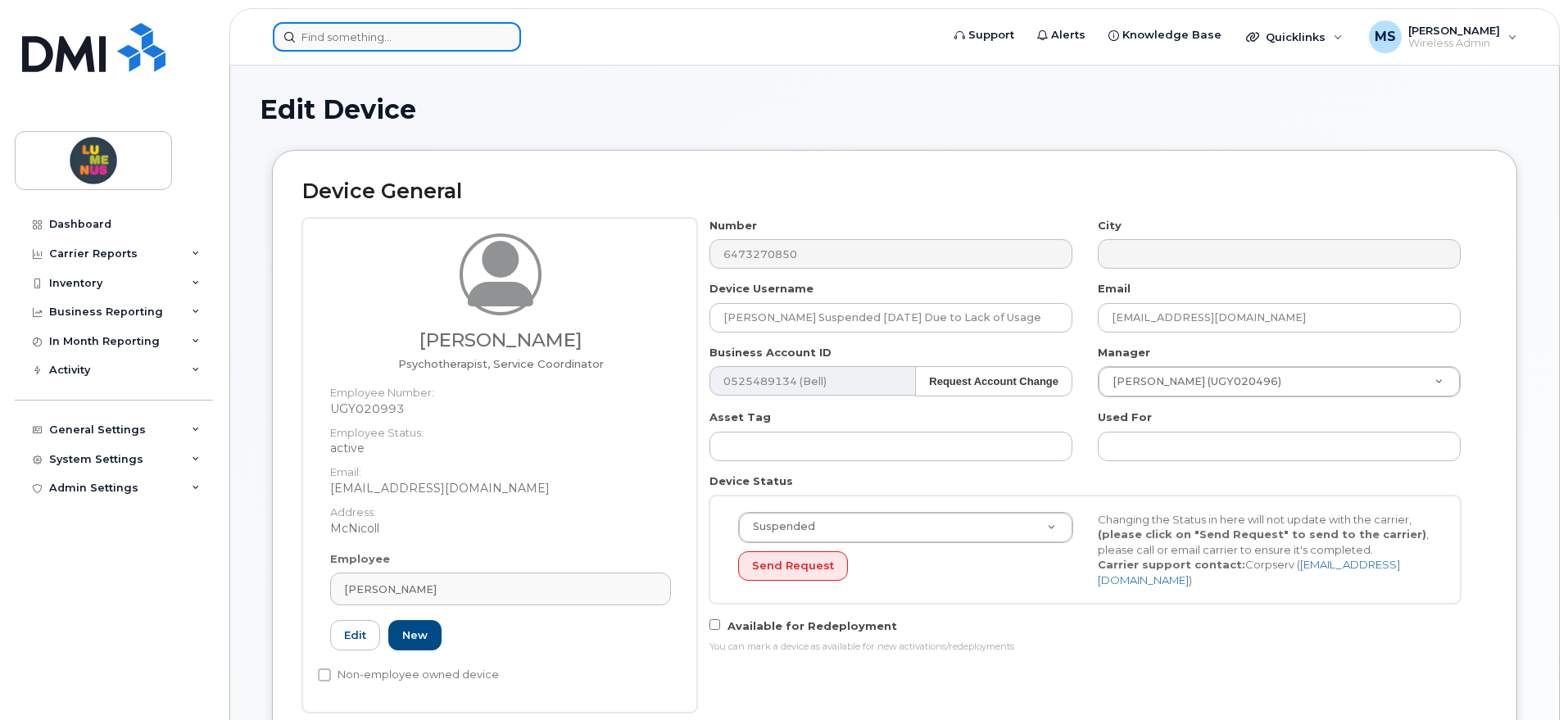
click at [424, 29] on input at bounding box center [397, 37] width 248 height 29
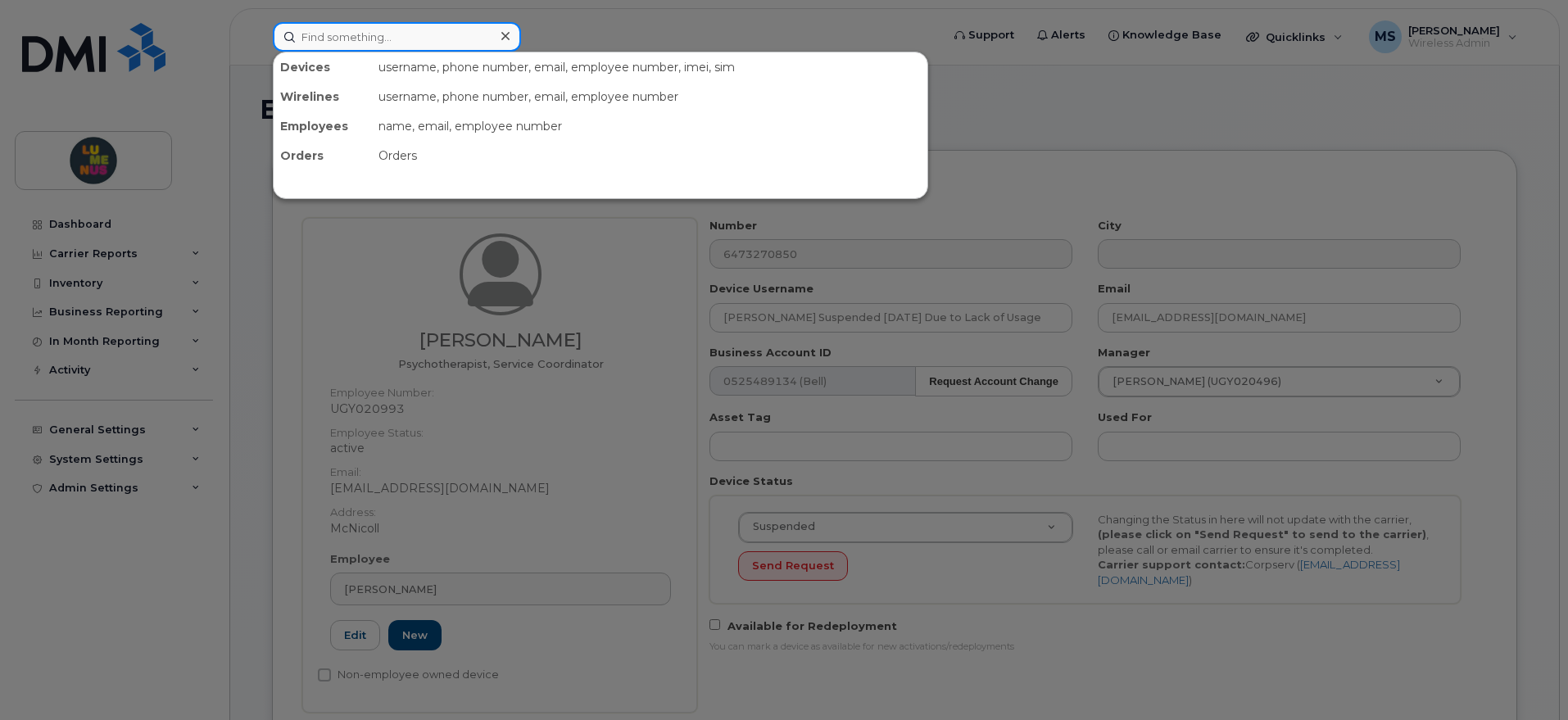
paste input "6473270850"
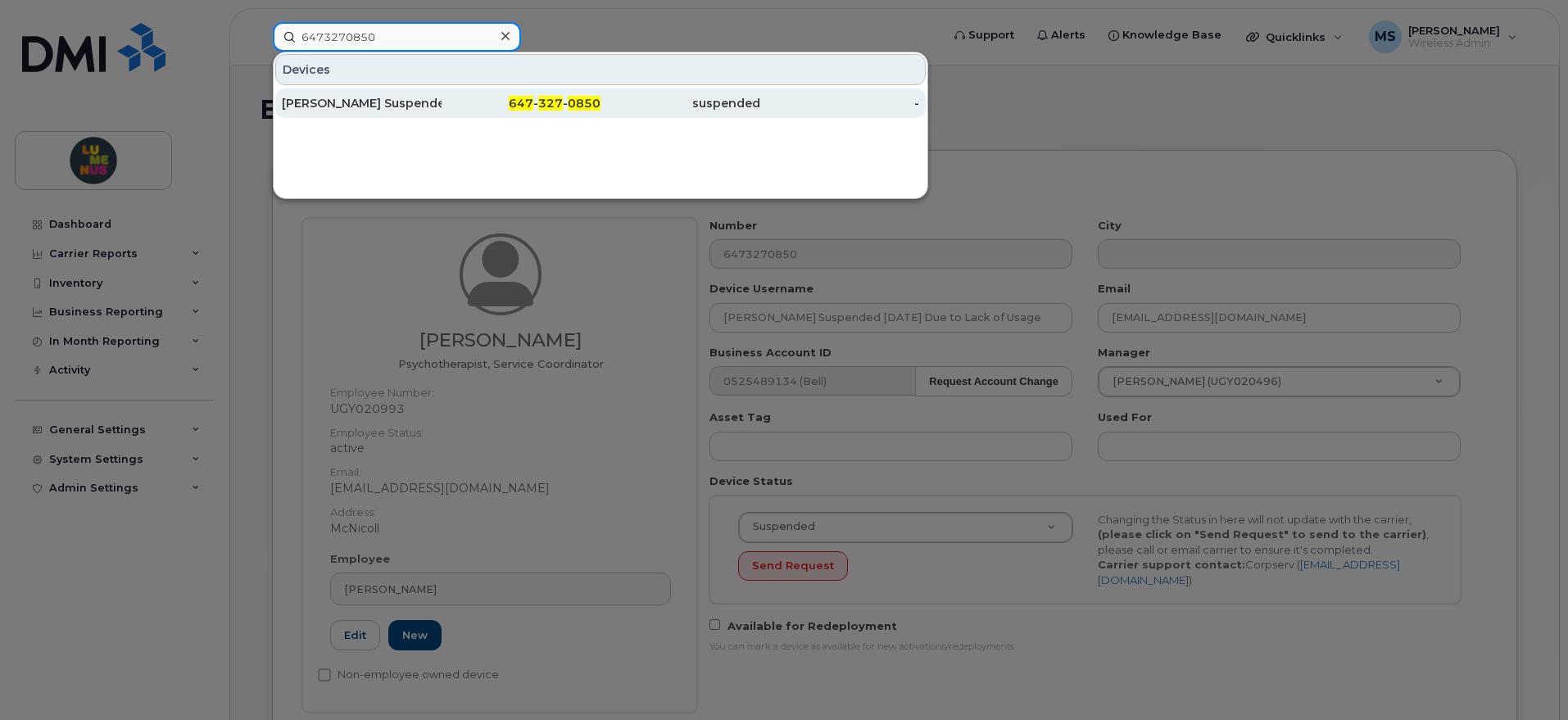
type input "6473270850"
click at [427, 106] on div "Elmira Meamar Suspended Aug 28/2025 Due to Lack of Usage" at bounding box center [361, 103] width 160 height 16
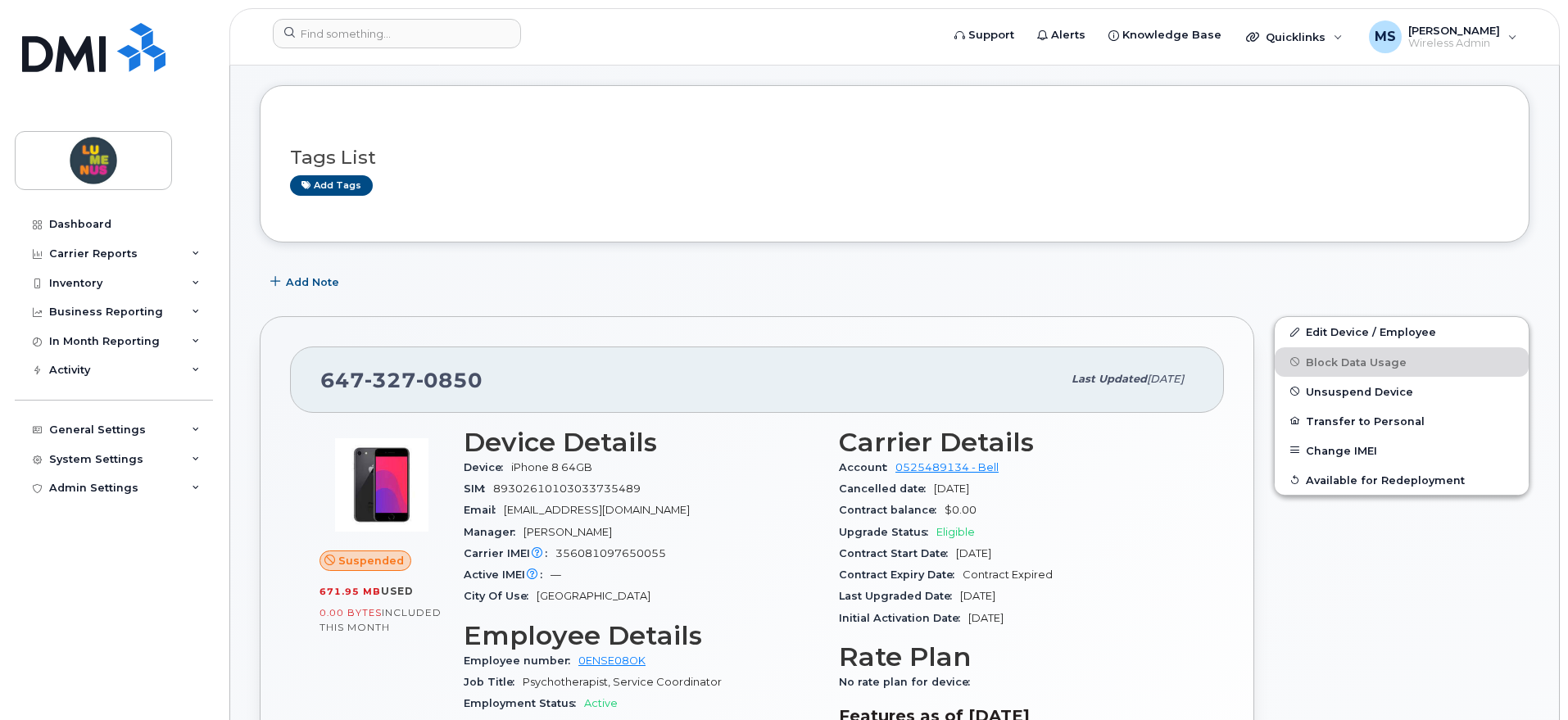
scroll to position [102, 0]
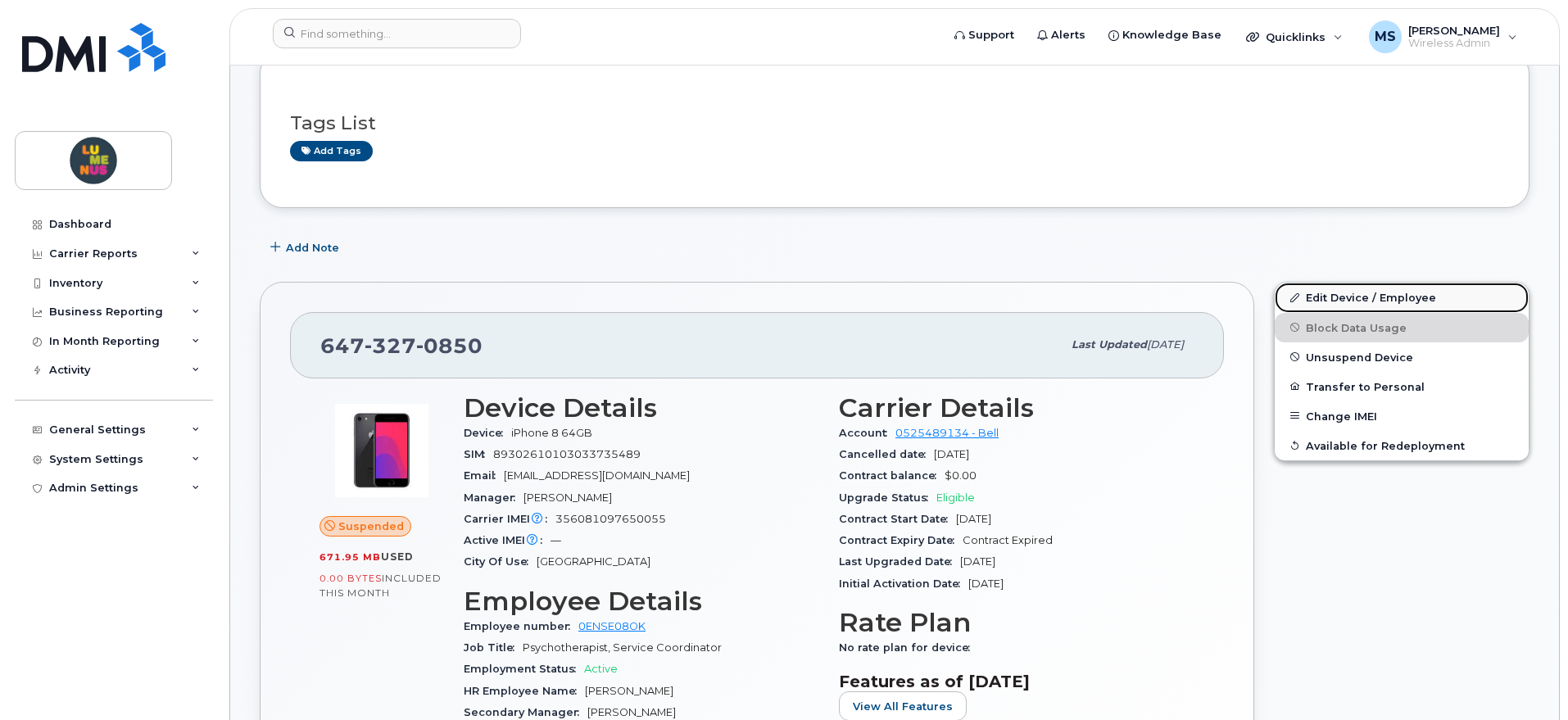
click at [1361, 294] on link "Edit Device / Employee" at bounding box center [1402, 297] width 254 height 29
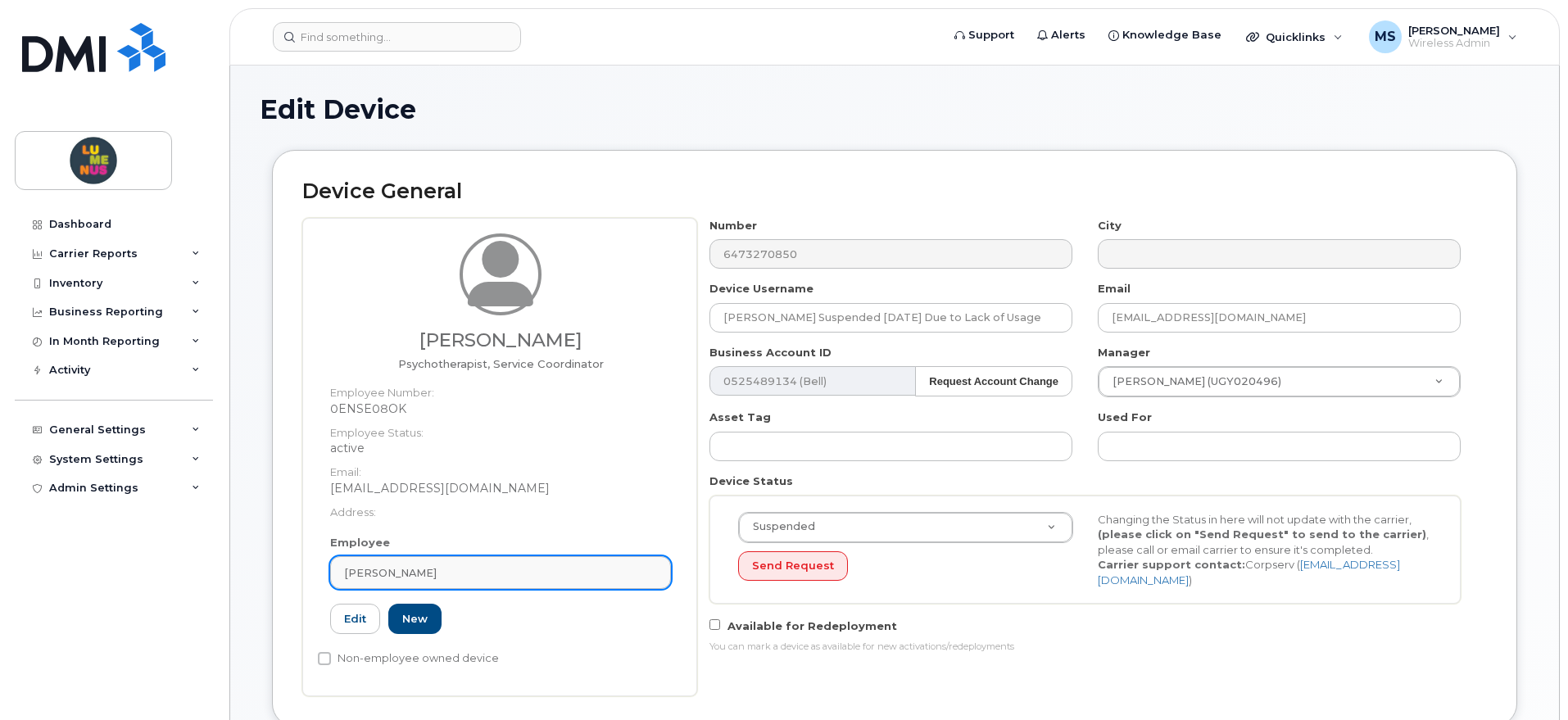
click at [534, 565] on div "[PERSON_NAME]" at bounding box center [501, 573] width 313 height 16
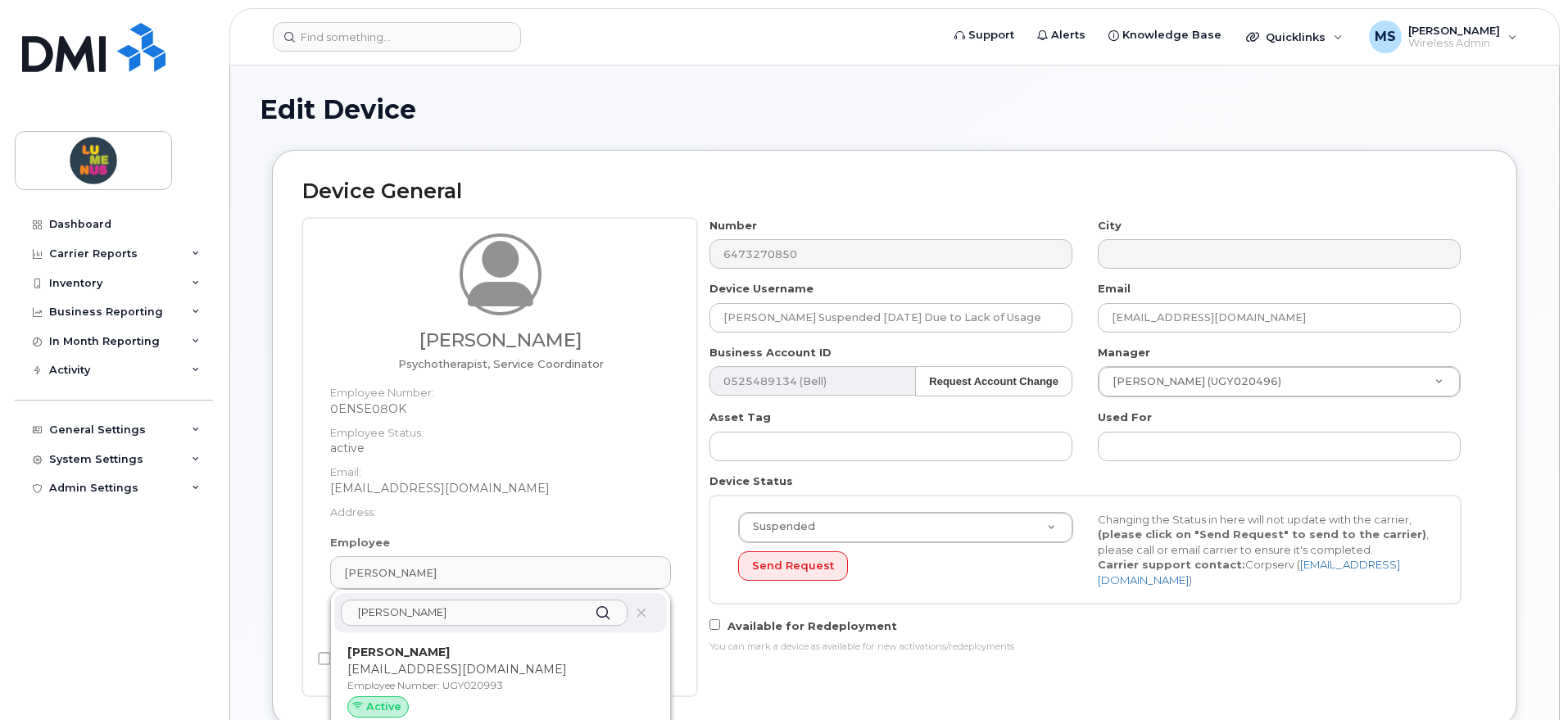
type input "[PERSON_NAME]"
click at [457, 658] on p "[PERSON_NAME]" at bounding box center [501, 652] width 307 height 17
type input "UGY020993"
type input "[PERSON_NAME]"
type input "[EMAIL_ADDRESS][DOMAIN_NAME]"
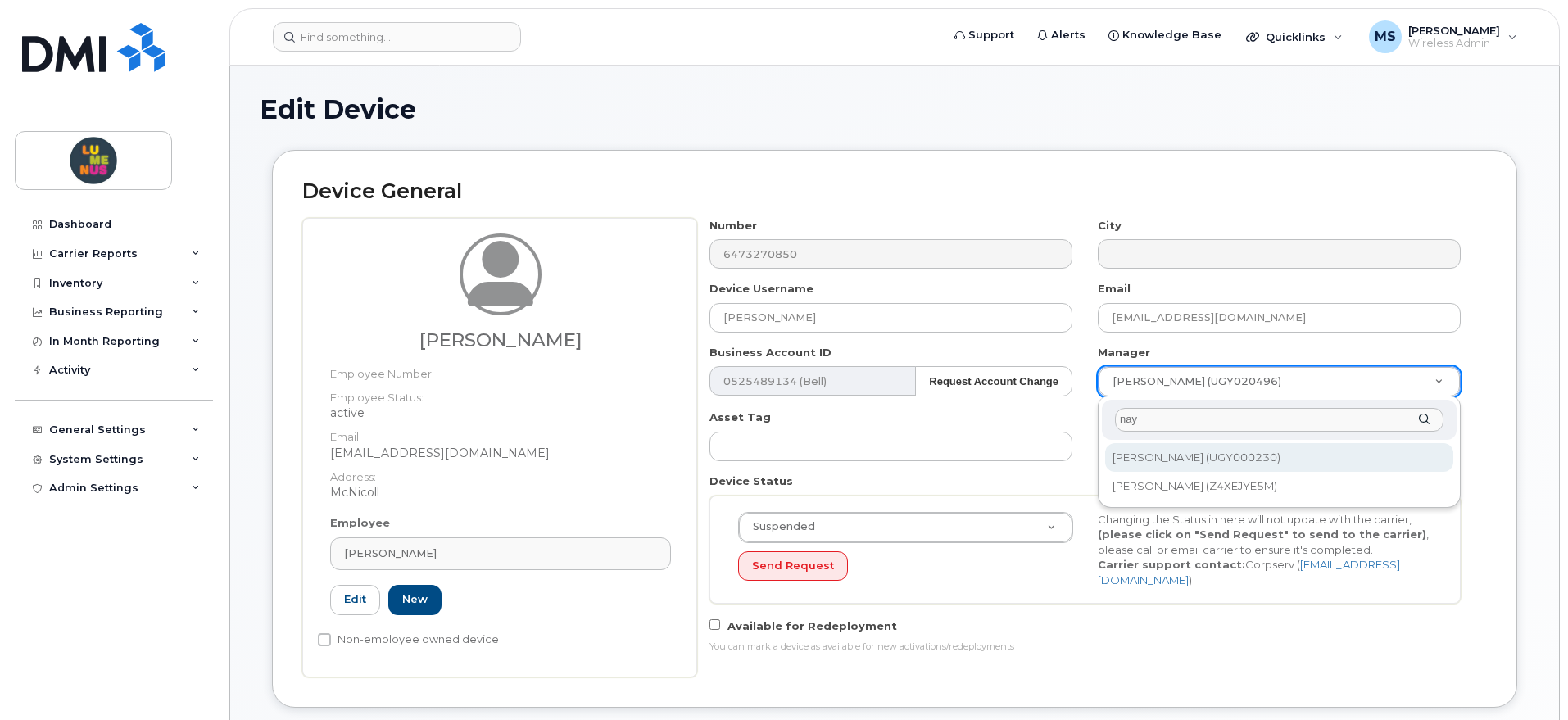
type input "nay"
type input "2975833"
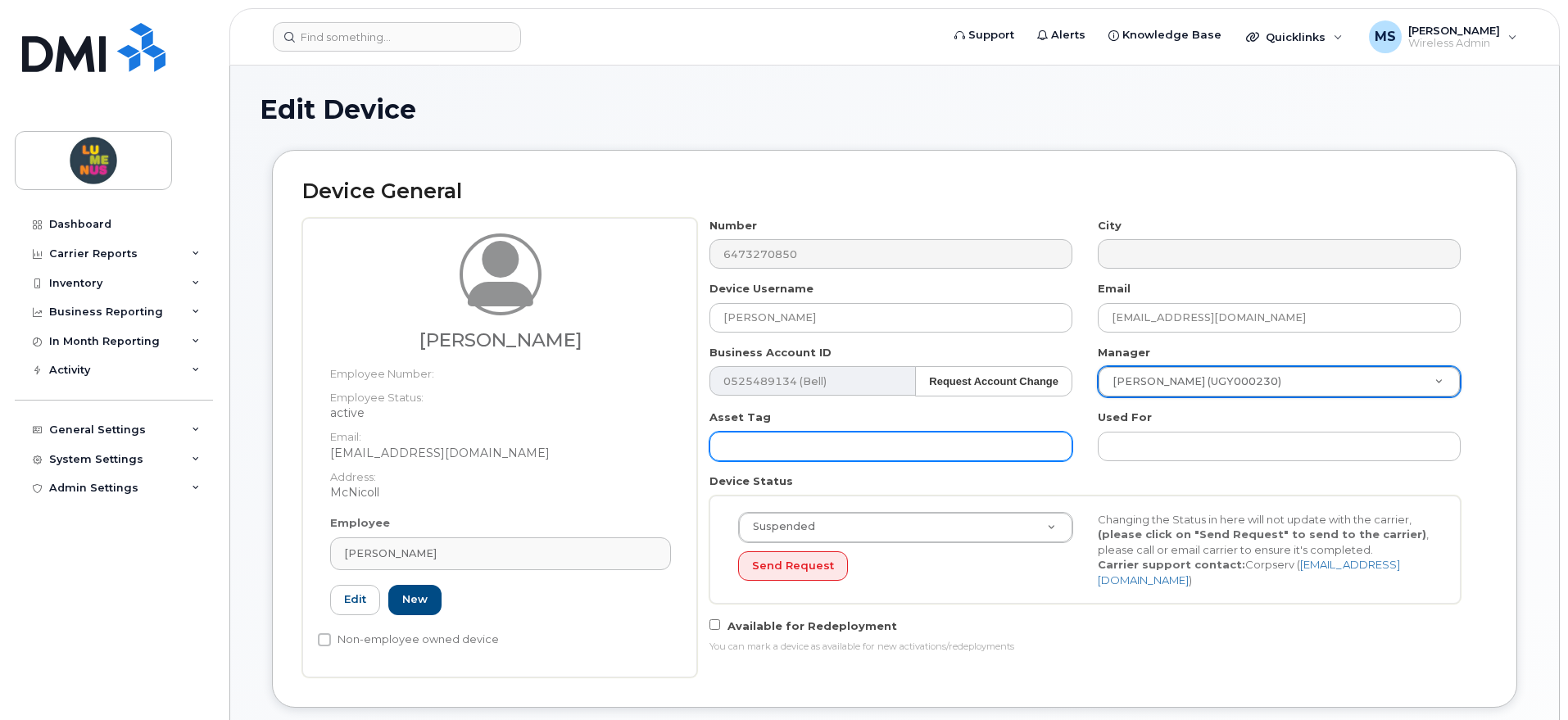
click at [984, 448] on input "text" at bounding box center [891, 446] width 363 height 29
paste input "FFWDC4Q9KXKN"
type input "FFWDC4Q9KXKN"
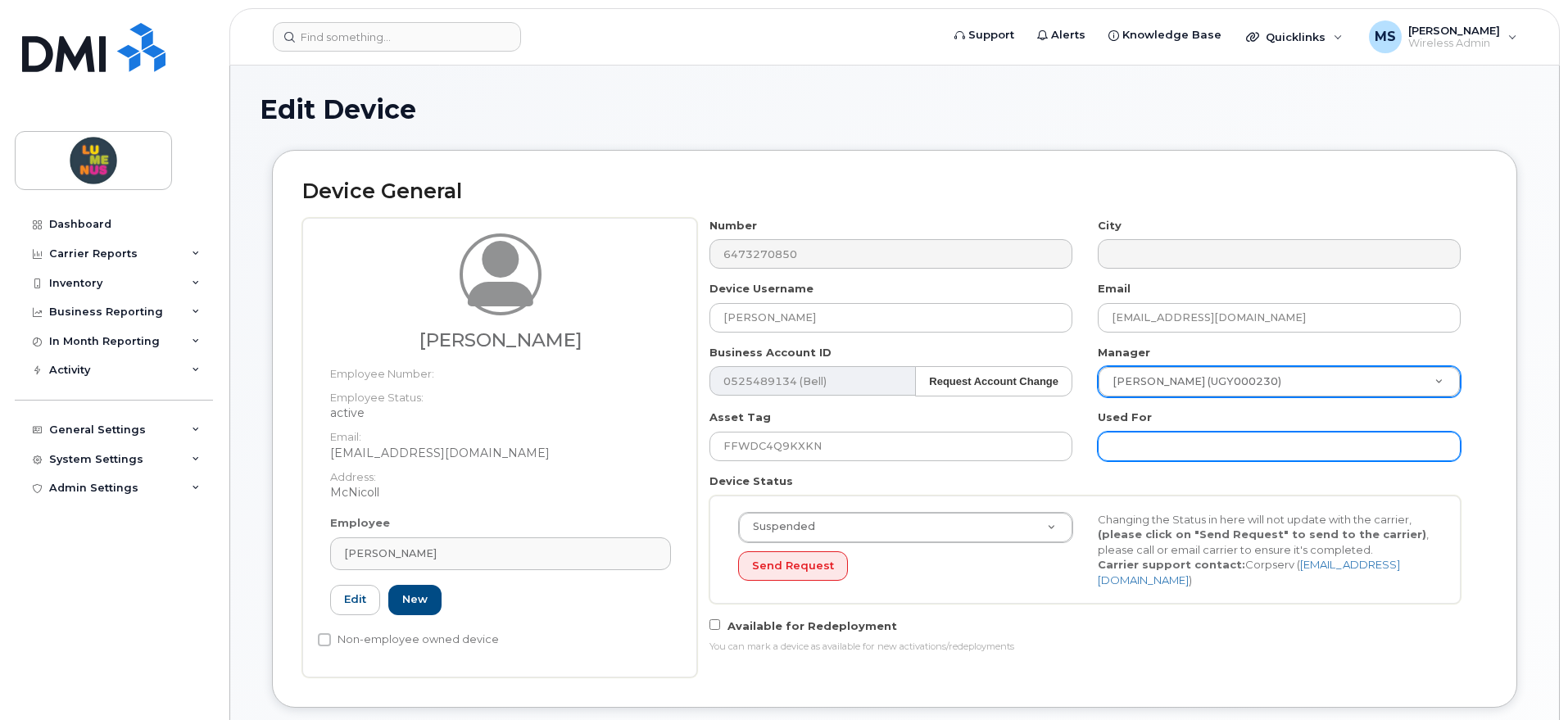
click at [1177, 443] on input "text" at bounding box center [1279, 446] width 363 height 29
click at [1185, 458] on input "text" at bounding box center [1279, 446] width 363 height 29
click at [1176, 446] on input "text" at bounding box center [1279, 446] width 363 height 29
paste input "SR2509-0027"
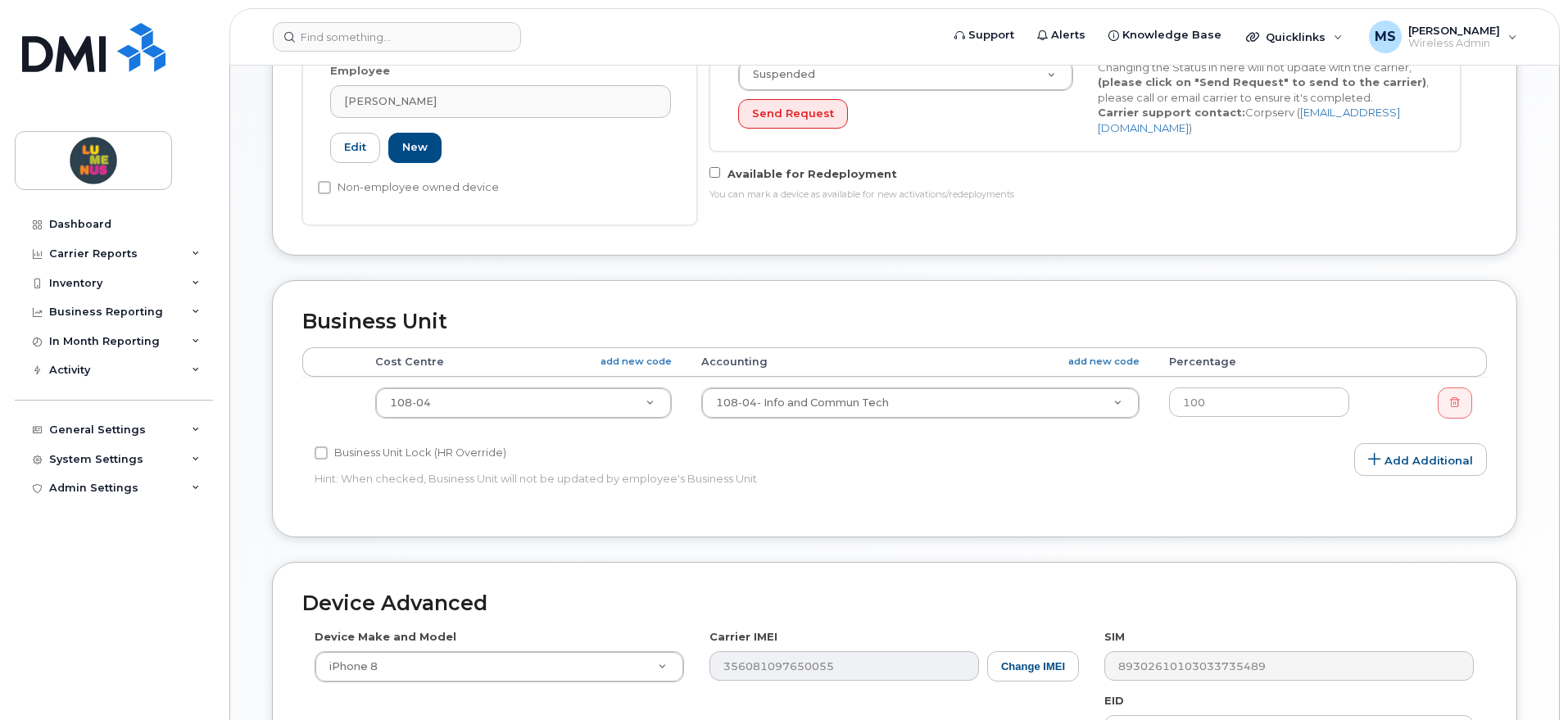
scroll to position [512, 0]
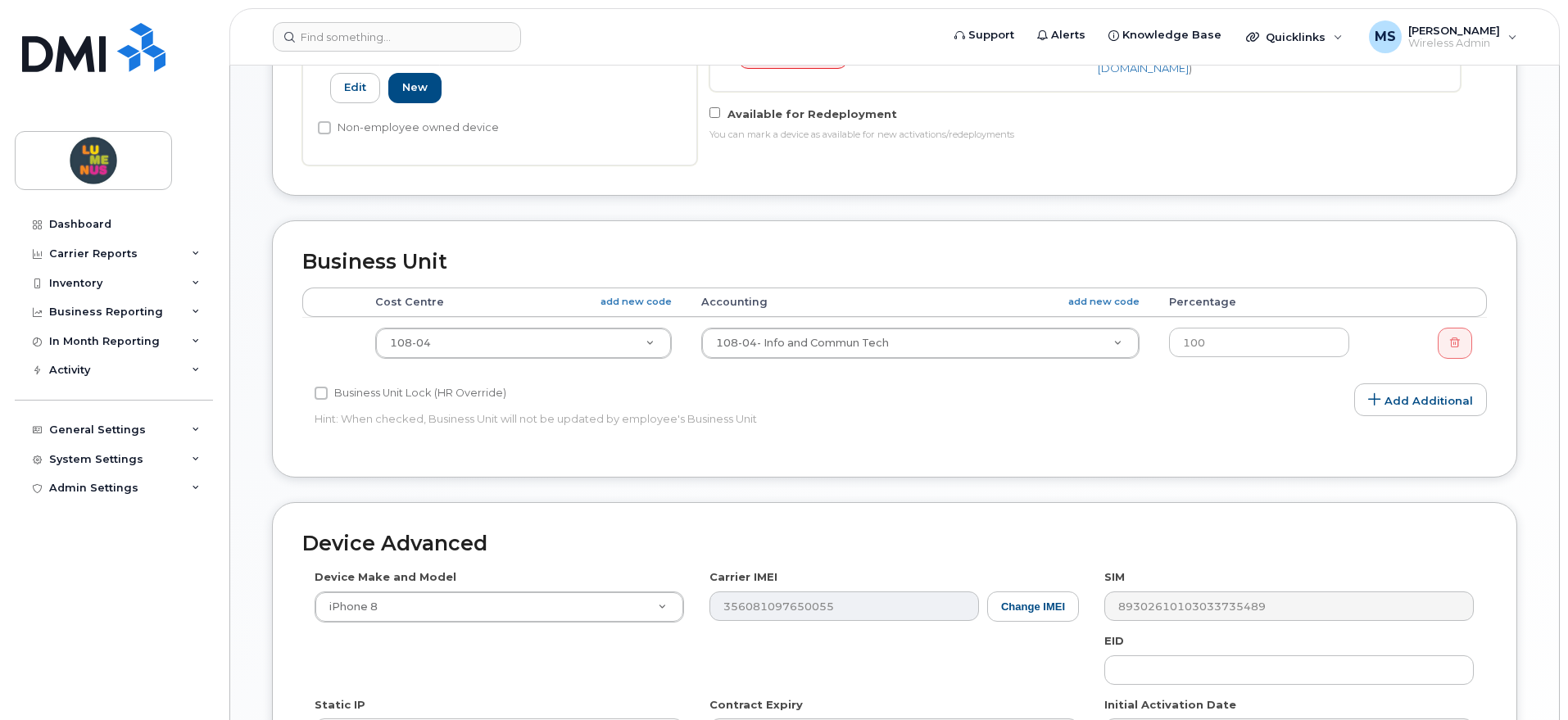
type input "SR2509-0027"
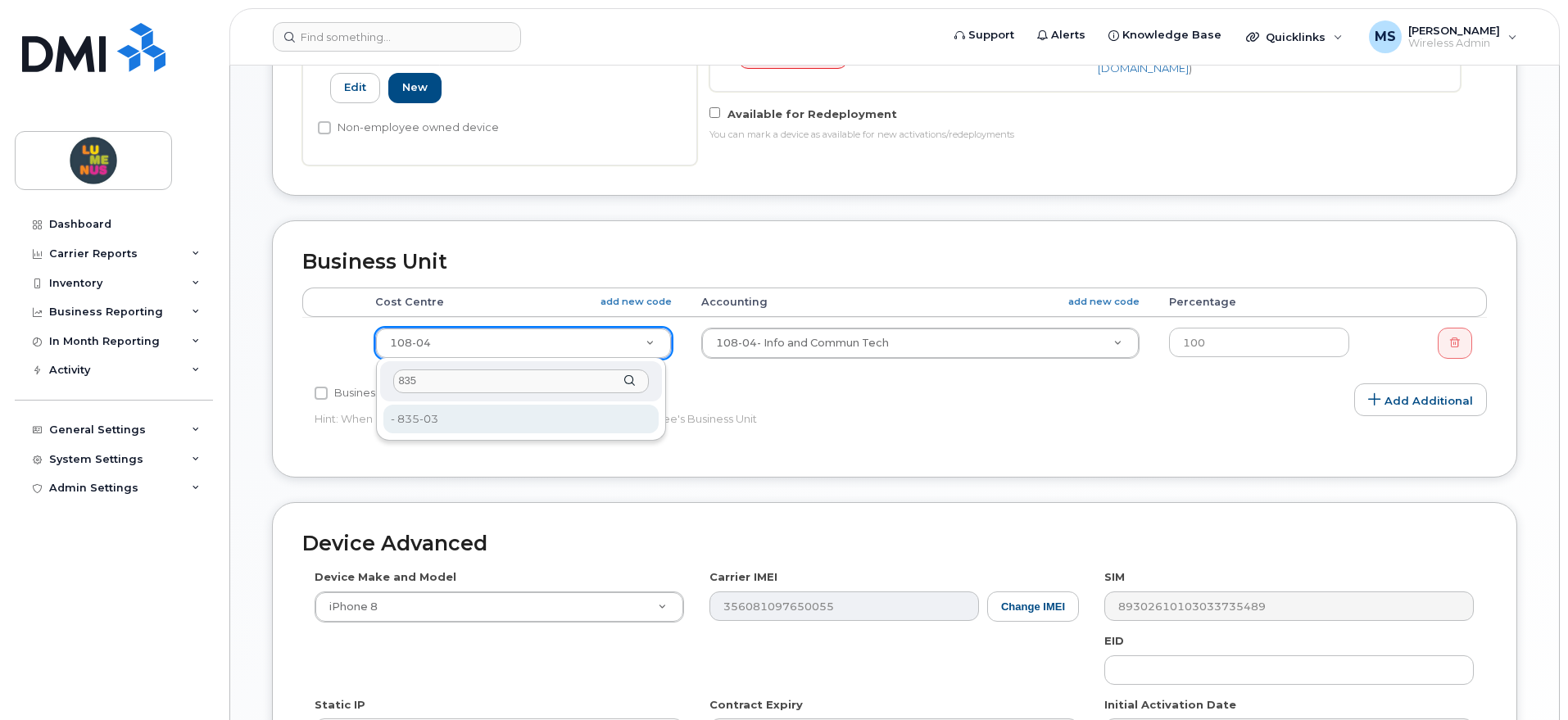
type input "835"
type input "8093485"
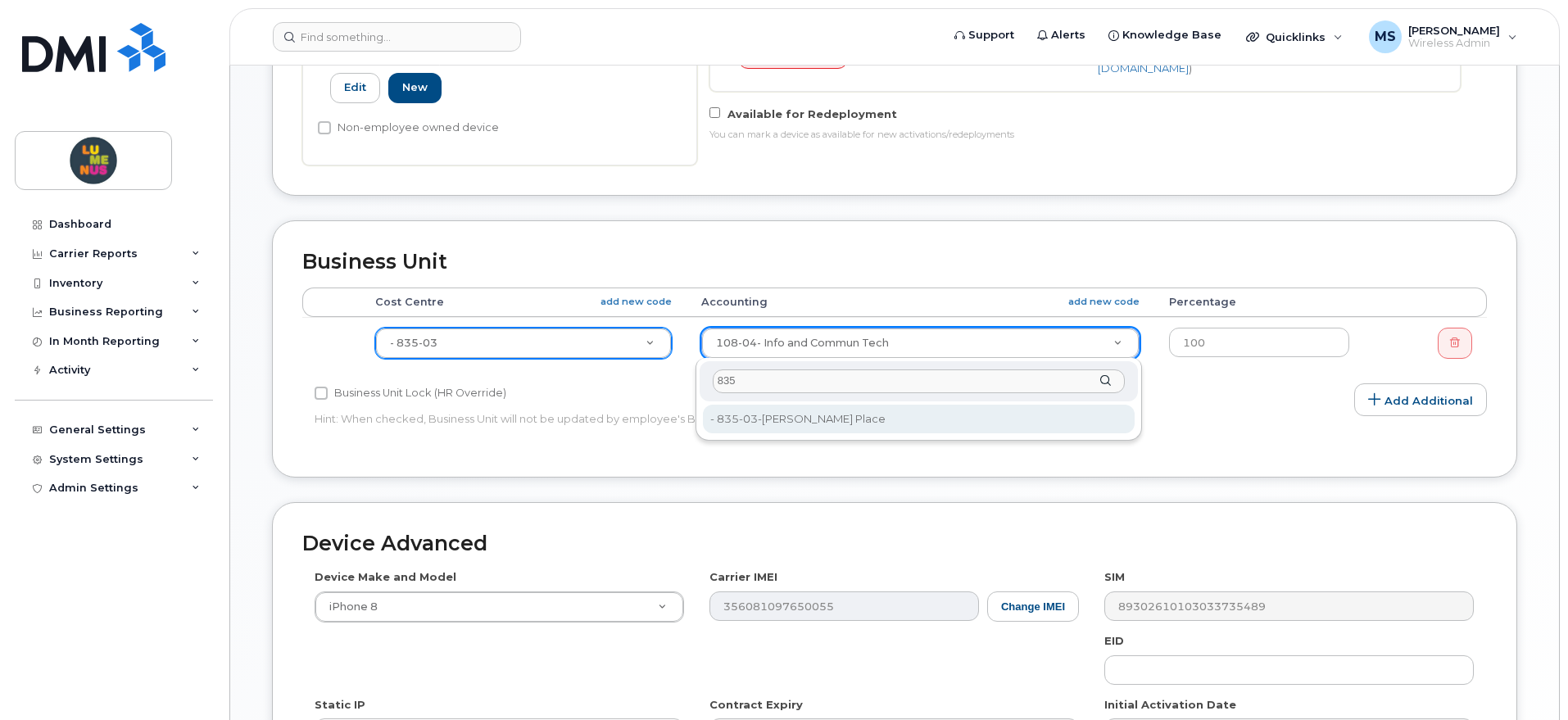
type input "835"
type input "8093486"
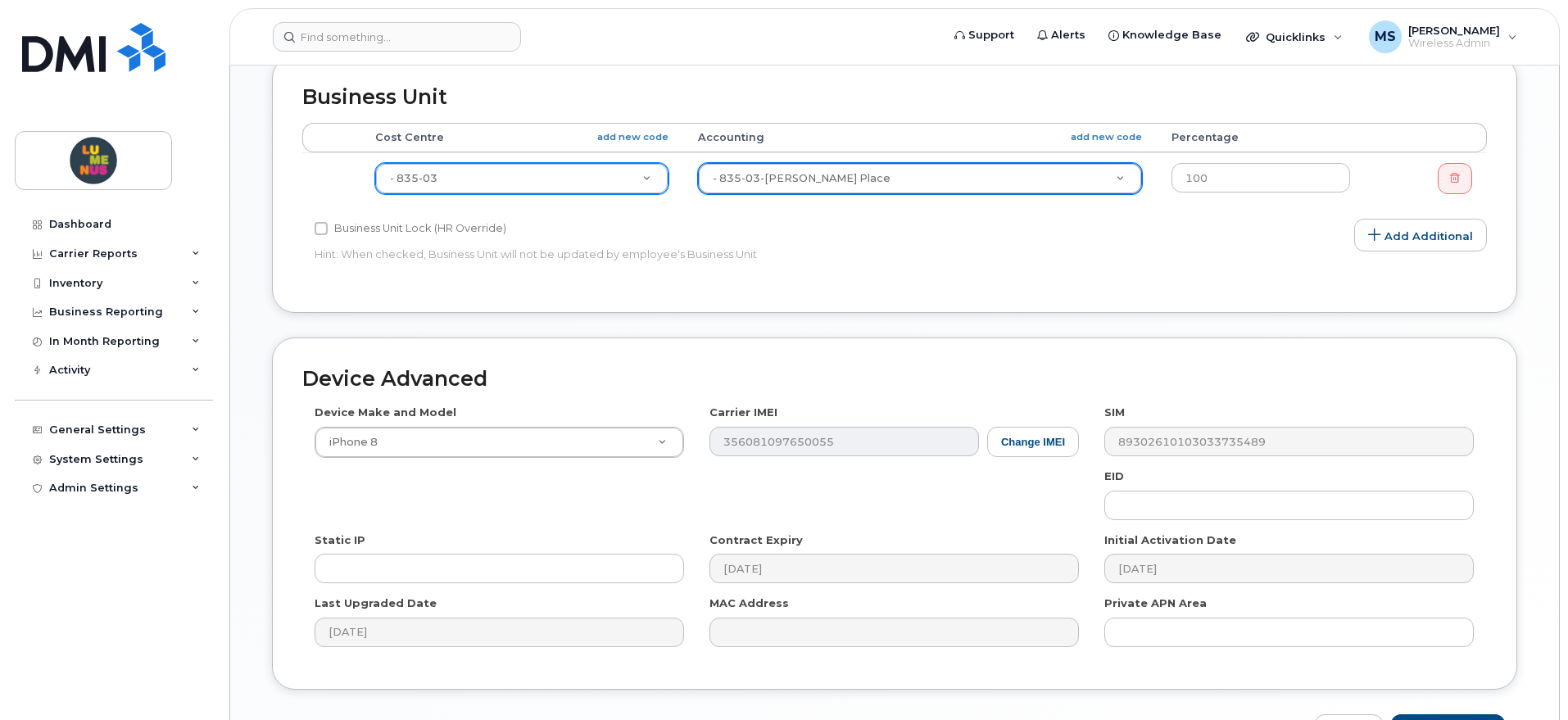
scroll to position [782, 0]
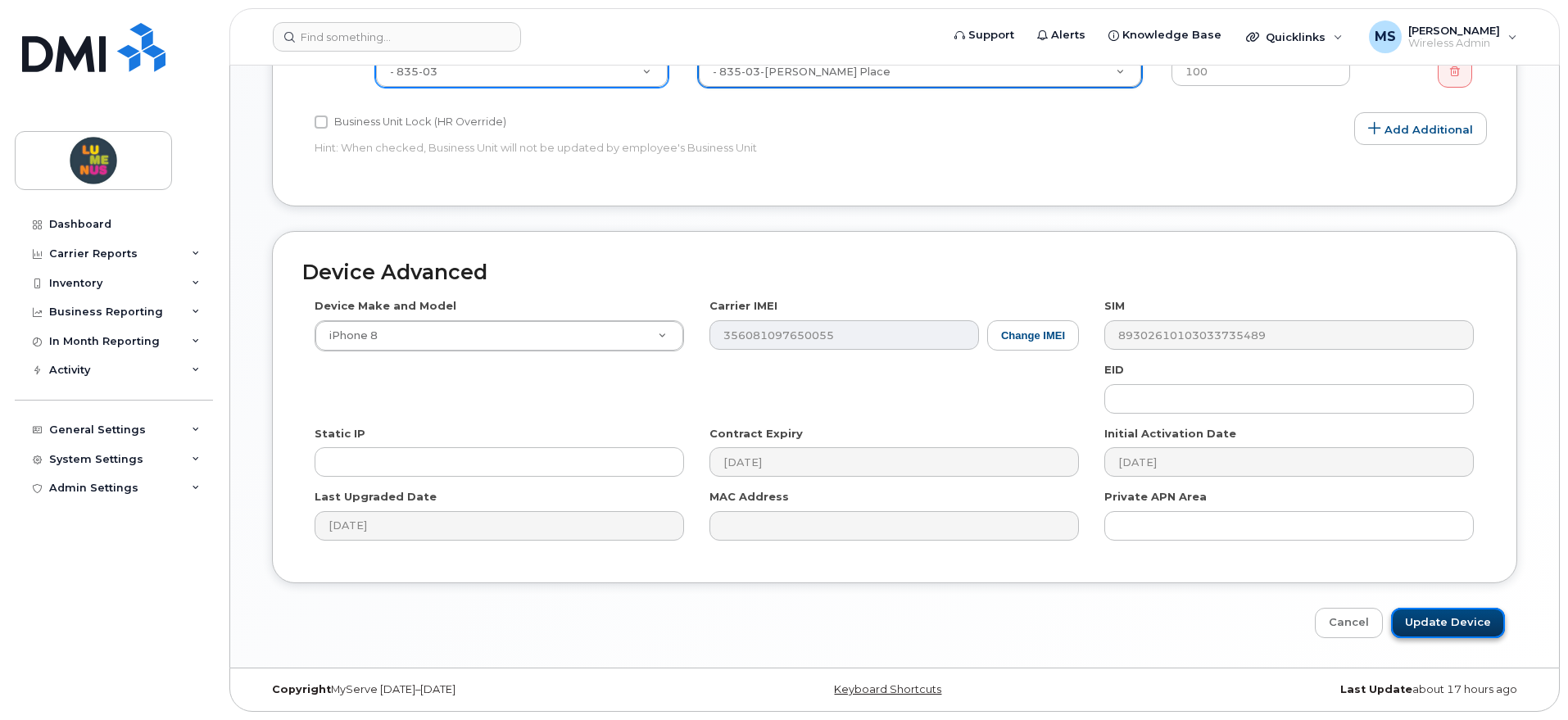
click at [1441, 613] on input "Update Device" at bounding box center [1448, 623] width 114 height 30
type input "Saving..."
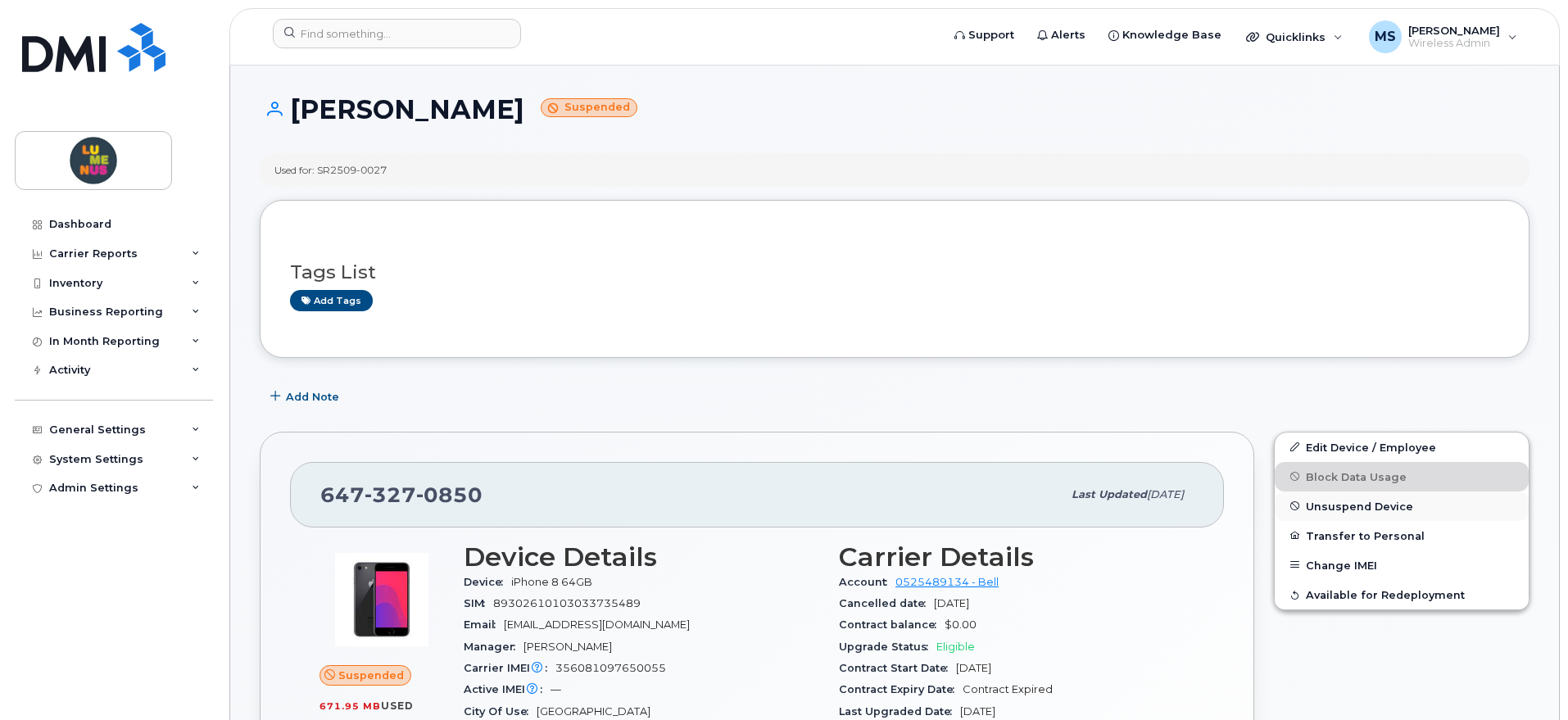
click at [1361, 505] on span "Unsuspend Device" at bounding box center [1359, 505] width 107 height 12
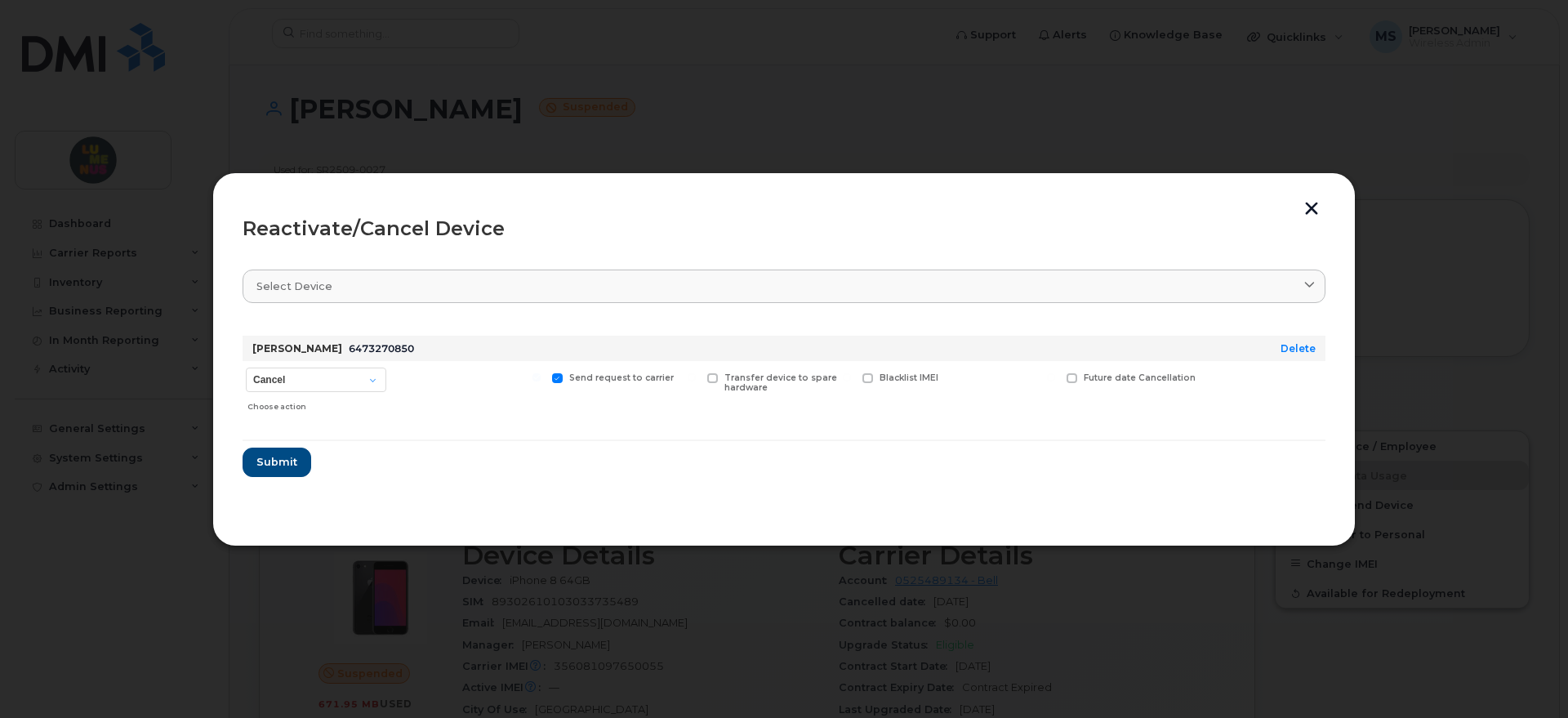
click at [369, 366] on div "Cancel Suspend - Extend Suspension Reactivate Choose action" at bounding box center [316, 390] width 147 height 58
click at [373, 376] on select "Cancel Suspend - Extend Suspension Reactivate" at bounding box center [316, 380] width 141 height 25
select select "[object Object]"
click at [246, 368] on select "Cancel Suspend - Extend Suspension Reactivate" at bounding box center [316, 380] width 141 height 25
click at [273, 457] on span "Submit" at bounding box center [276, 462] width 41 height 16
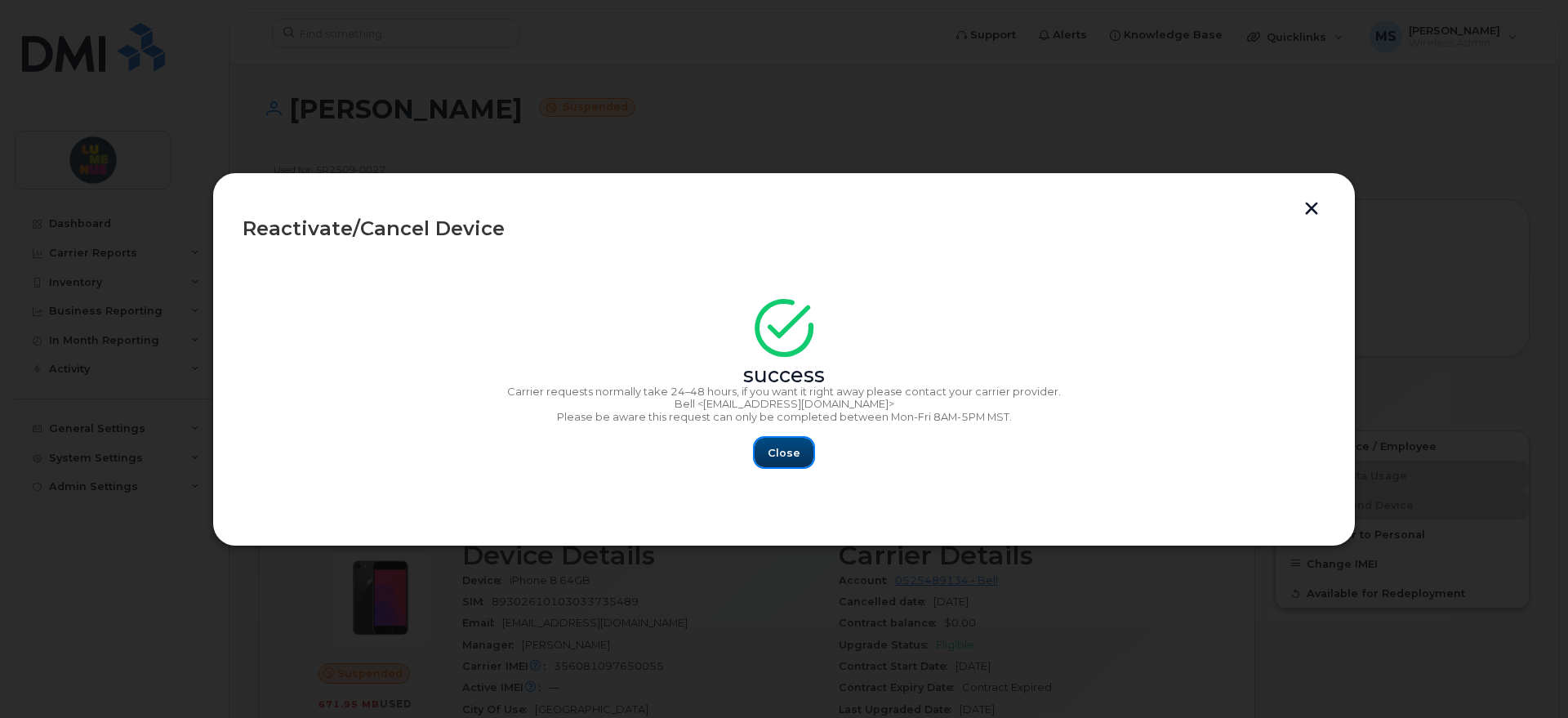
click at [777, 443] on button "Close" at bounding box center [784, 453] width 59 height 29
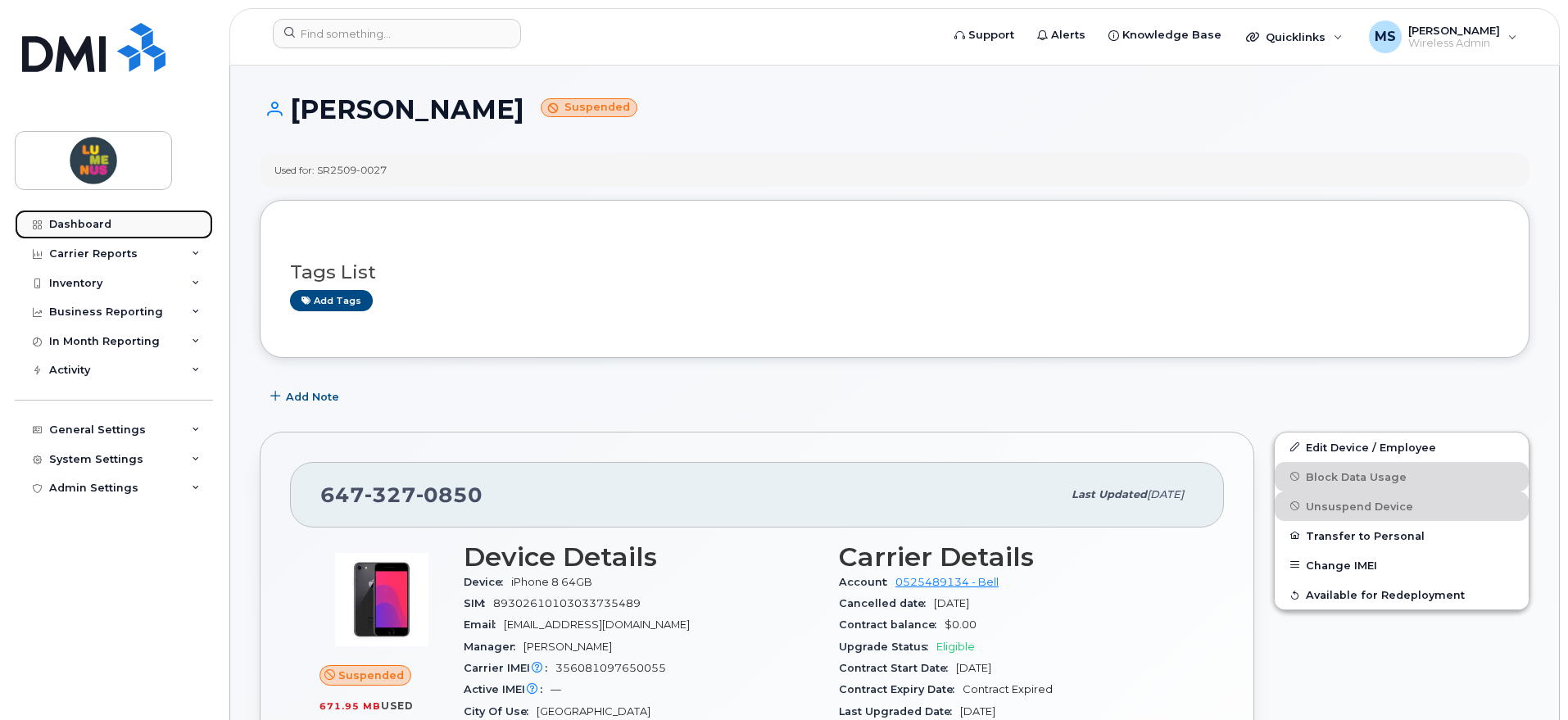
click at [88, 230] on div "Dashboard" at bounding box center [80, 224] width 62 height 13
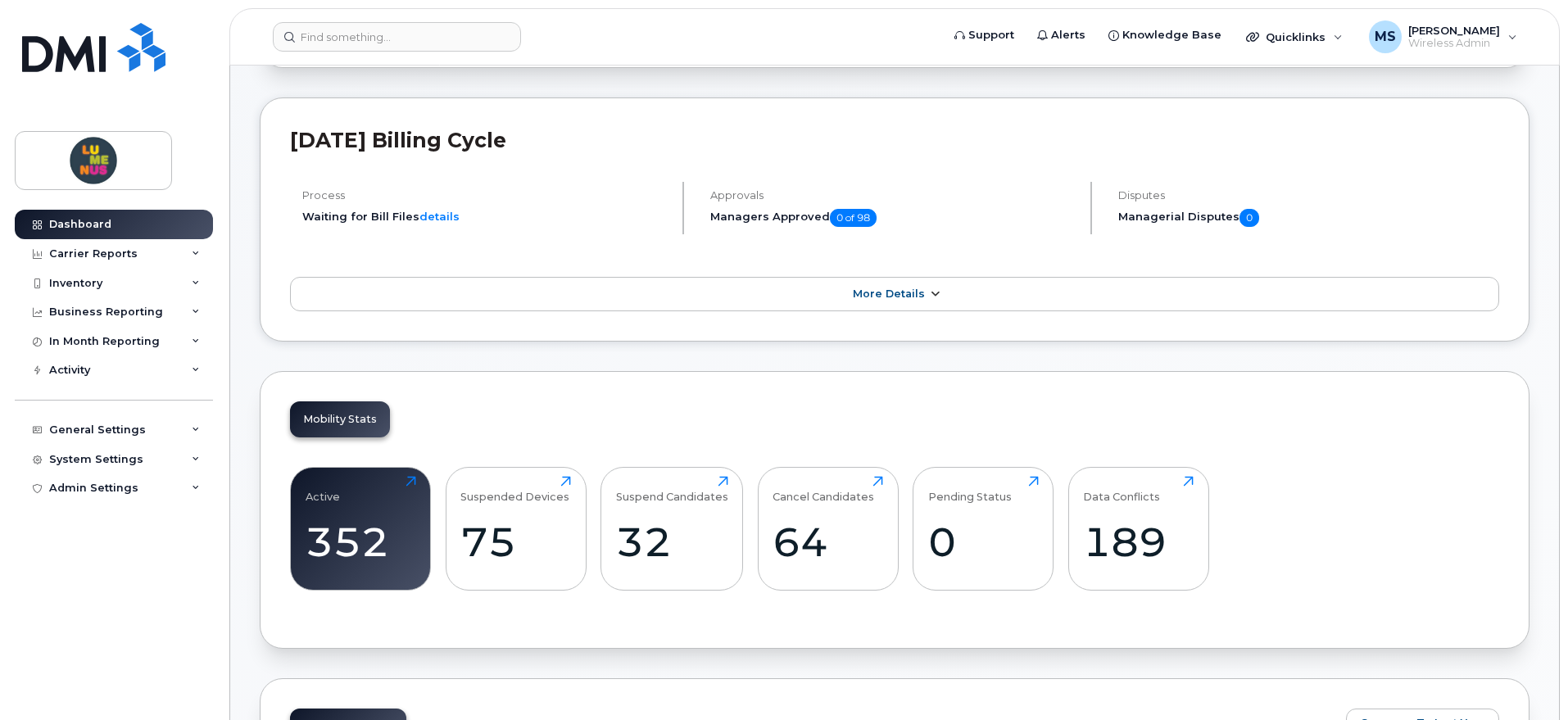
scroll to position [205, 0]
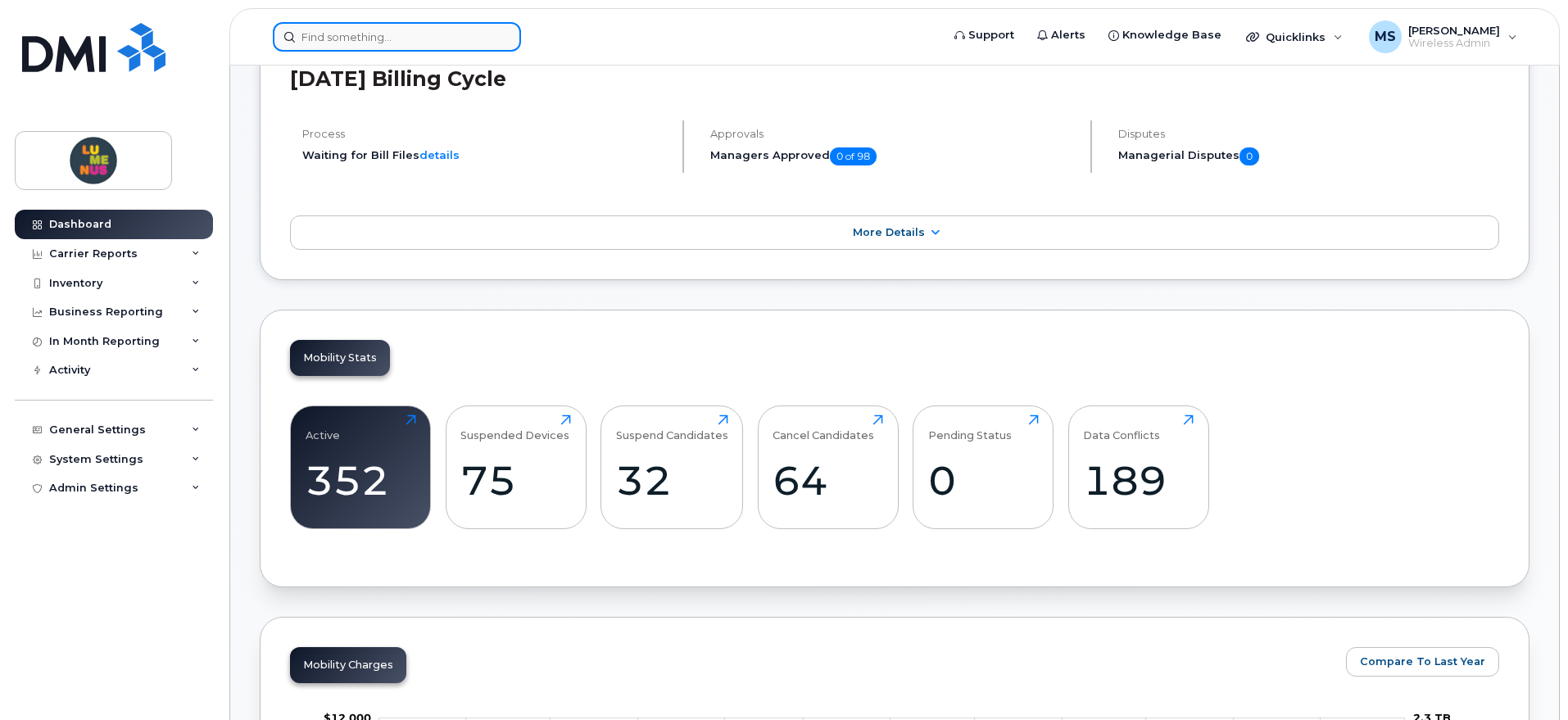
click at [407, 36] on input at bounding box center [397, 37] width 248 height 29
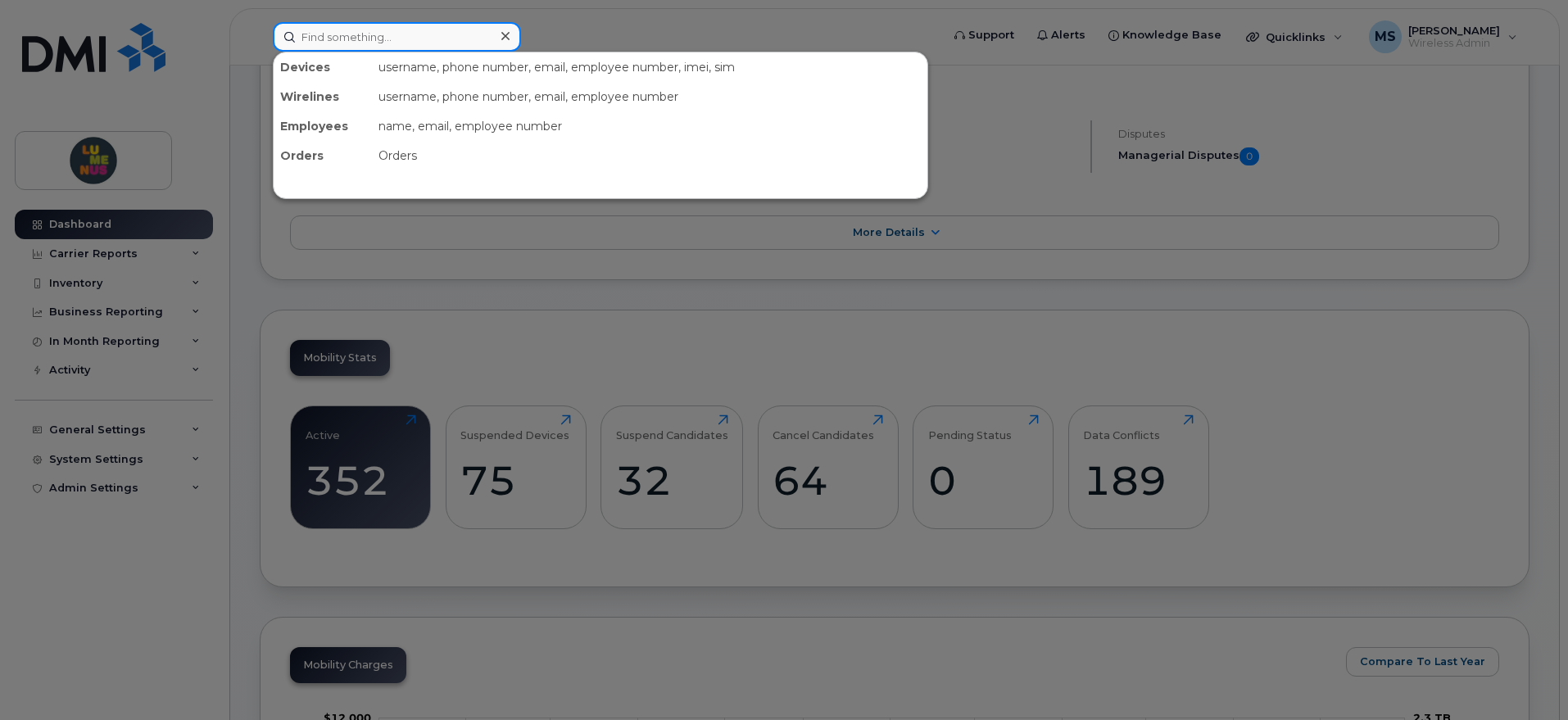
paste input "SR2509-0027"
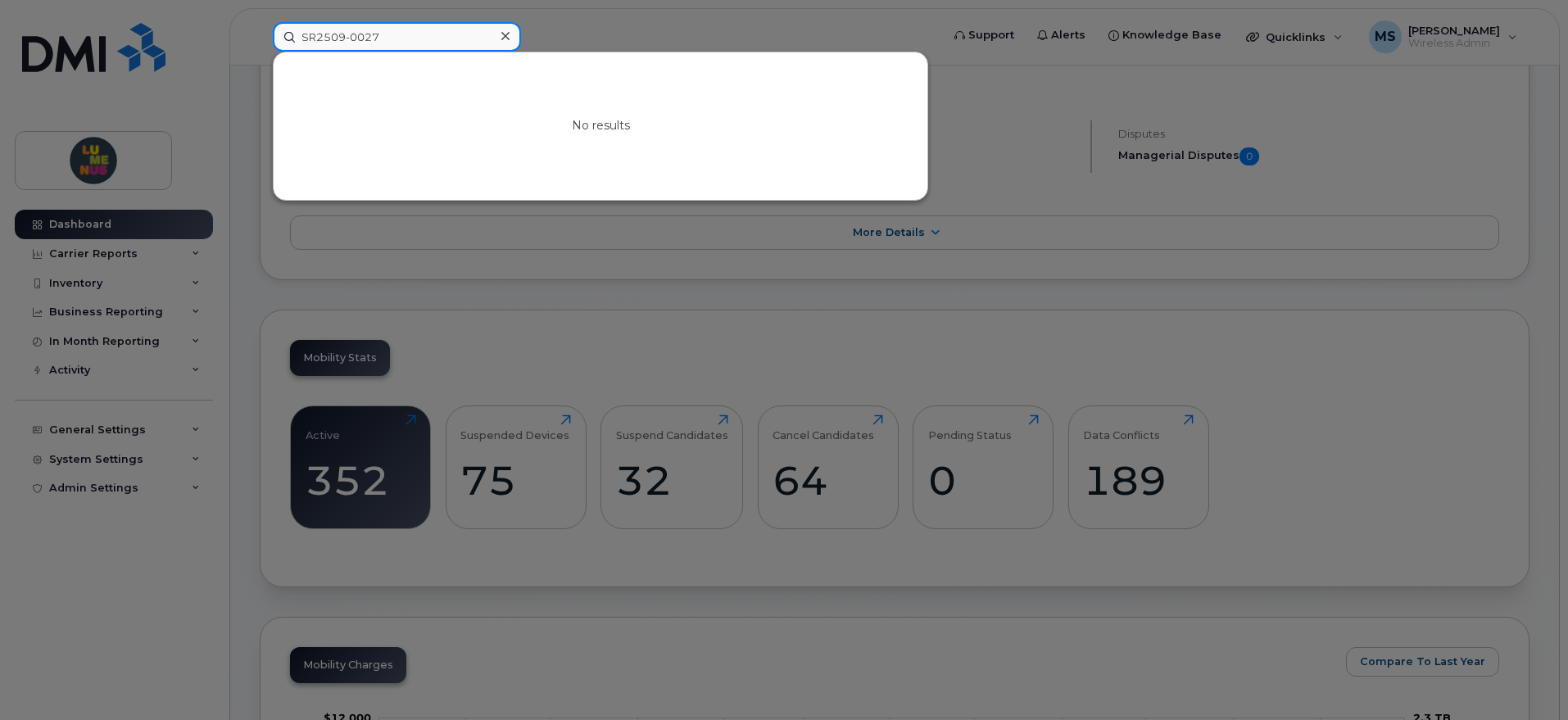
drag, startPoint x: 416, startPoint y: 34, endPoint x: 175, endPoint y: 7, distance: 242.5
click at [260, 22] on div "SR2509-0027 No results" at bounding box center [602, 37] width 684 height 29
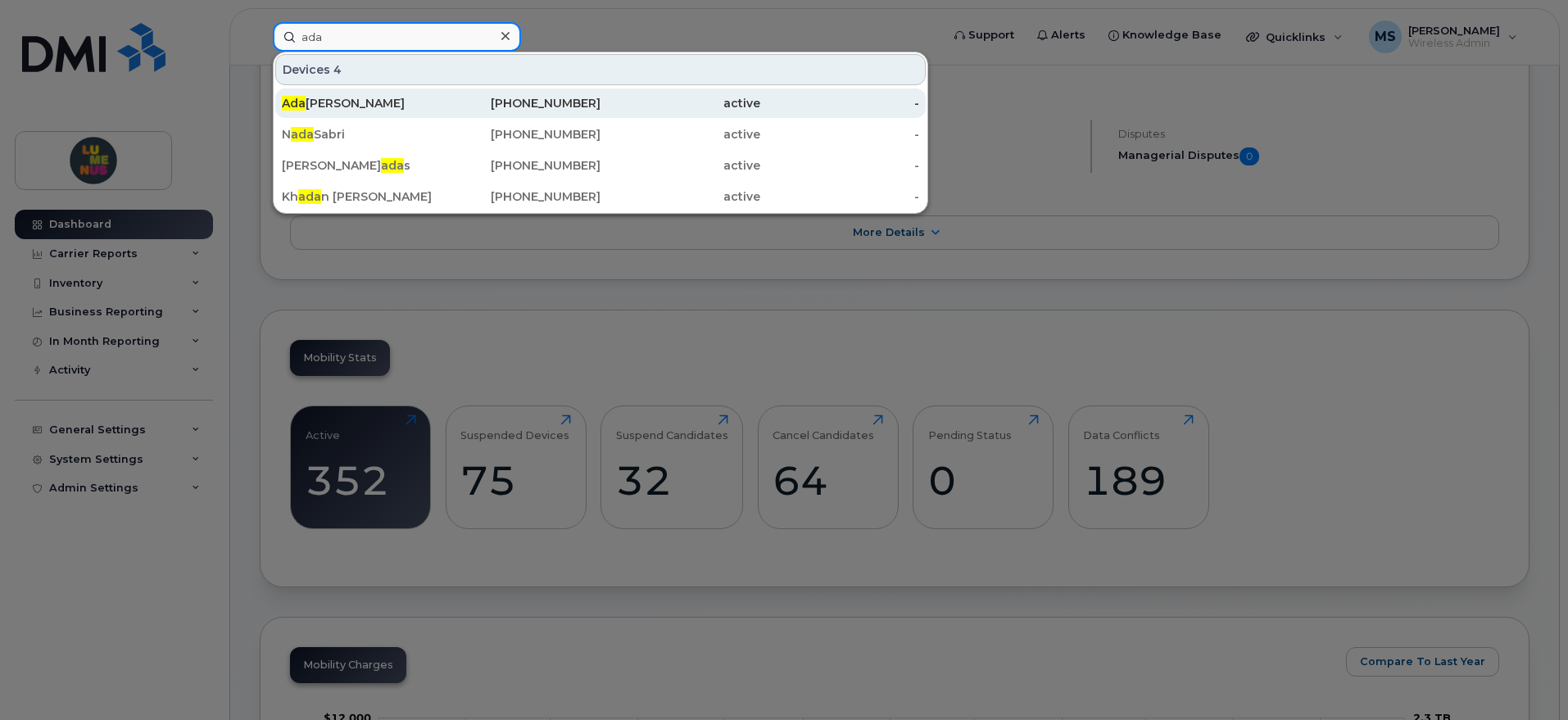
type input "ada"
click at [309, 100] on div "[PERSON_NAME]" at bounding box center [361, 103] width 160 height 16
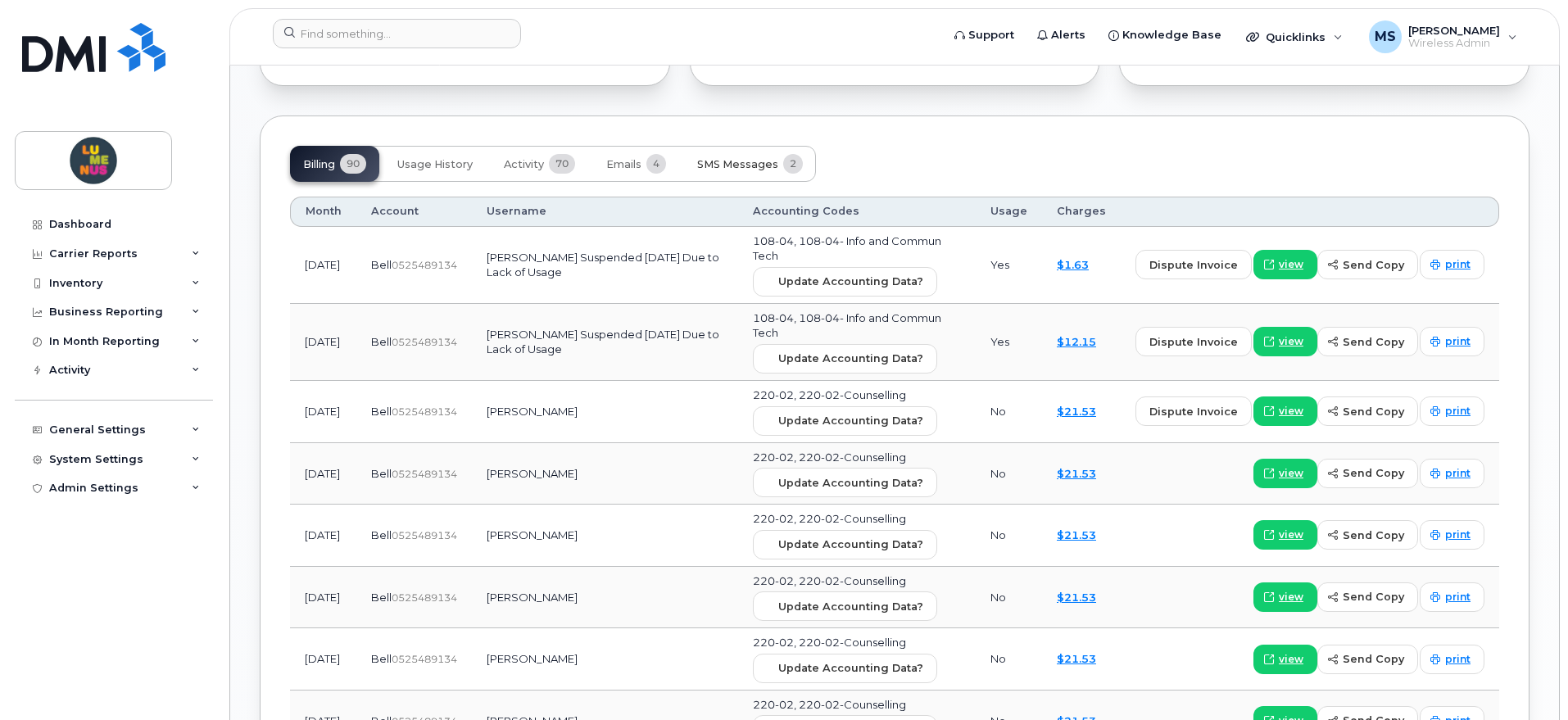
scroll to position [1330, 0]
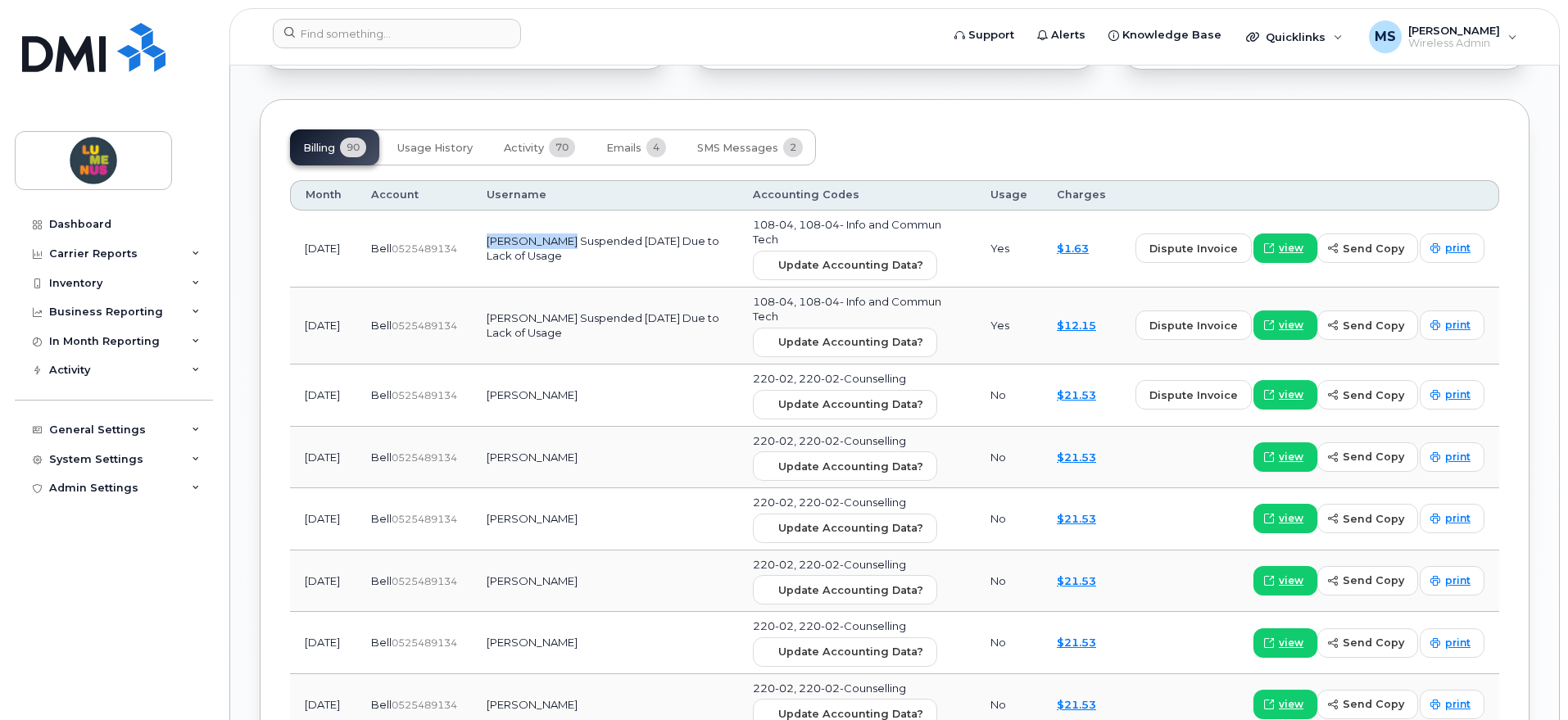
drag, startPoint x: 497, startPoint y: 239, endPoint x: 578, endPoint y: 241, distance: 81.0
click at [578, 241] on td "[PERSON_NAME] Suspended [DATE] Due to Lack of Usage" at bounding box center [605, 249] width 266 height 77
copy td "[PERSON_NAME]"
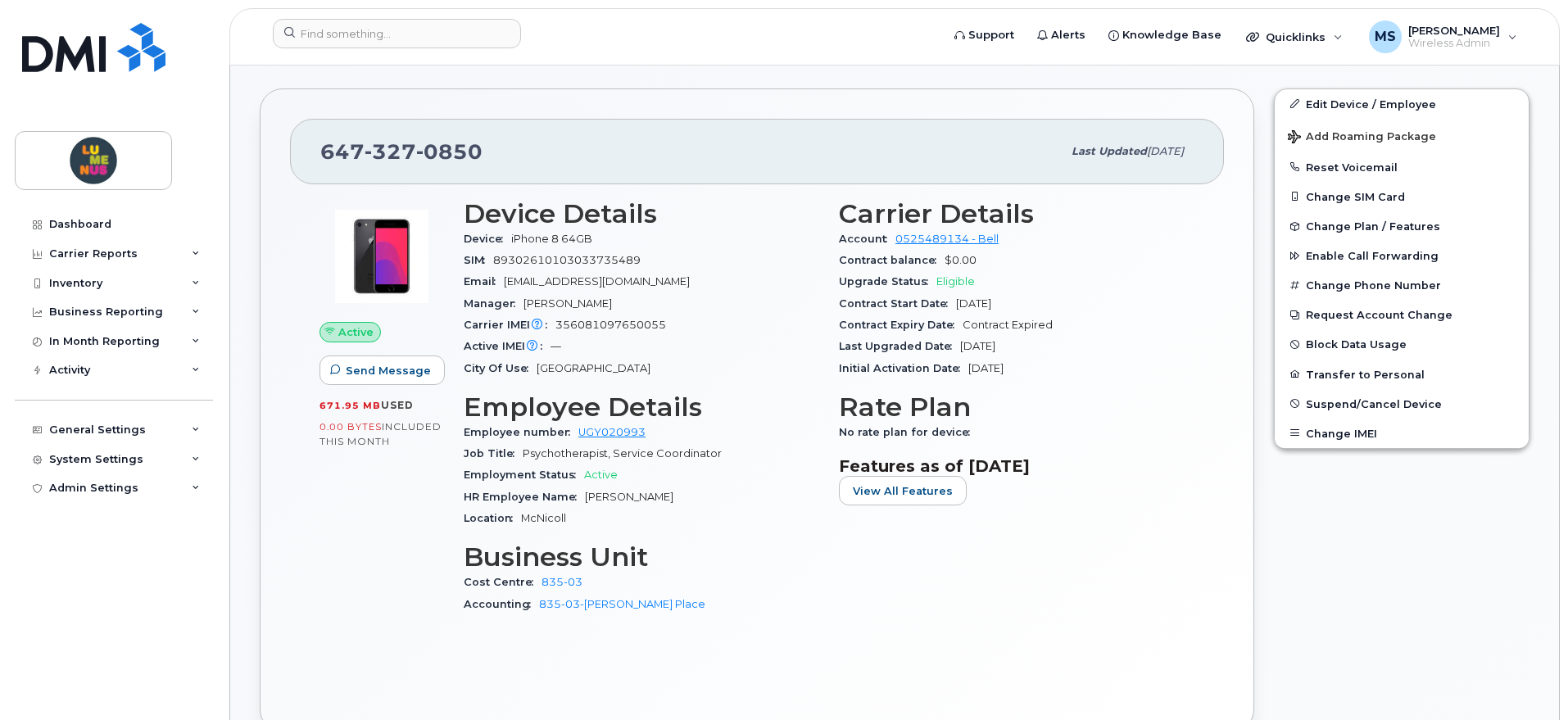
scroll to position [307, 0]
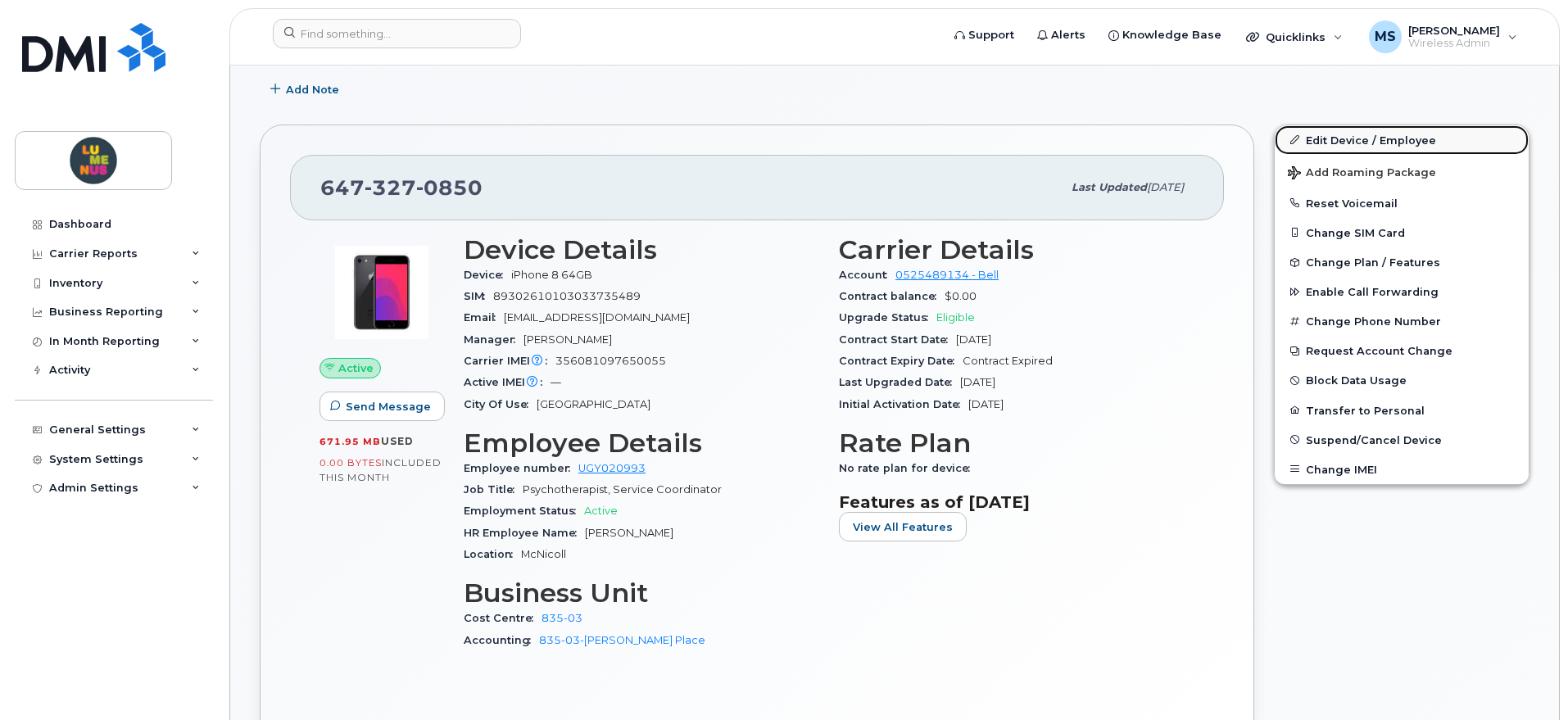
click at [1366, 144] on link "Edit Device / Employee" at bounding box center [1402, 140] width 254 height 29
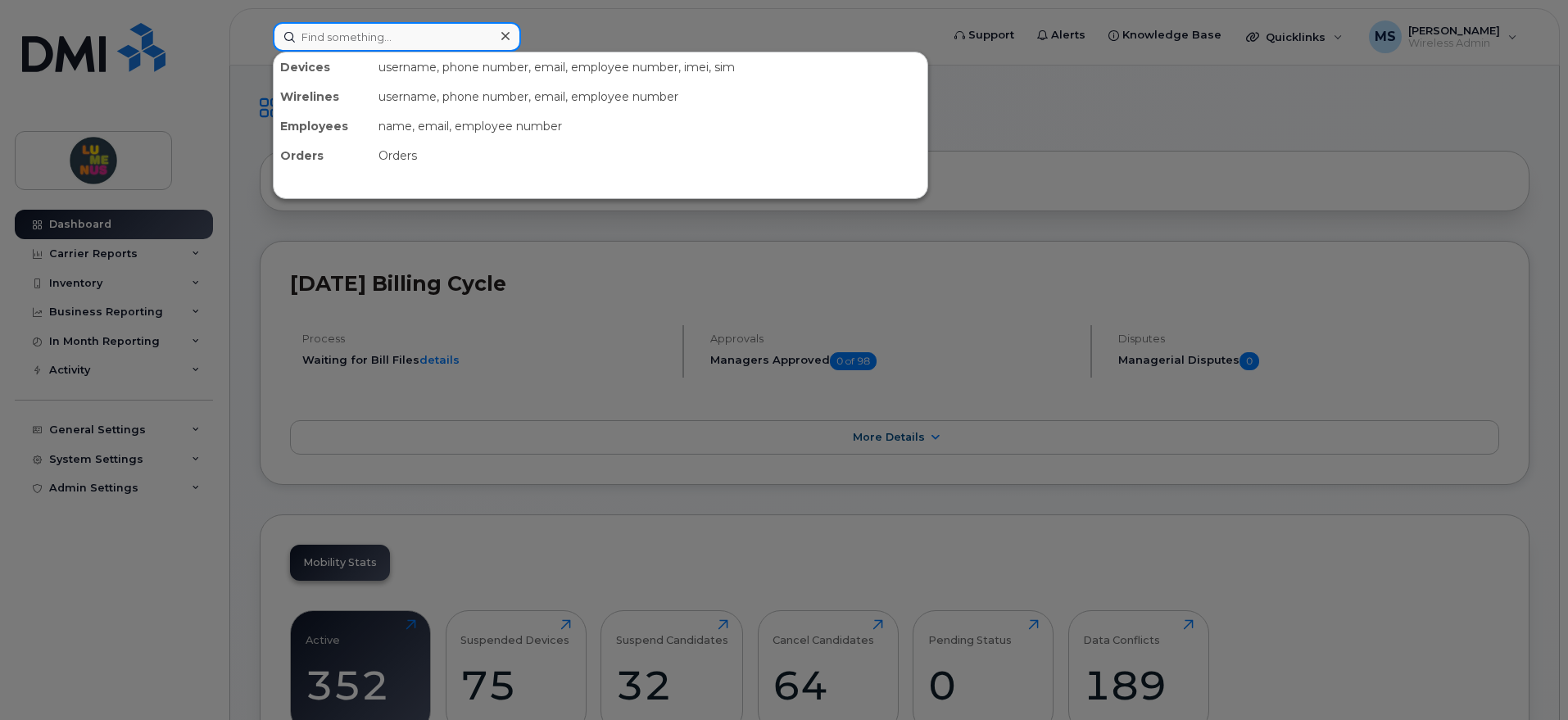
click at [351, 46] on input at bounding box center [397, 37] width 248 height 29
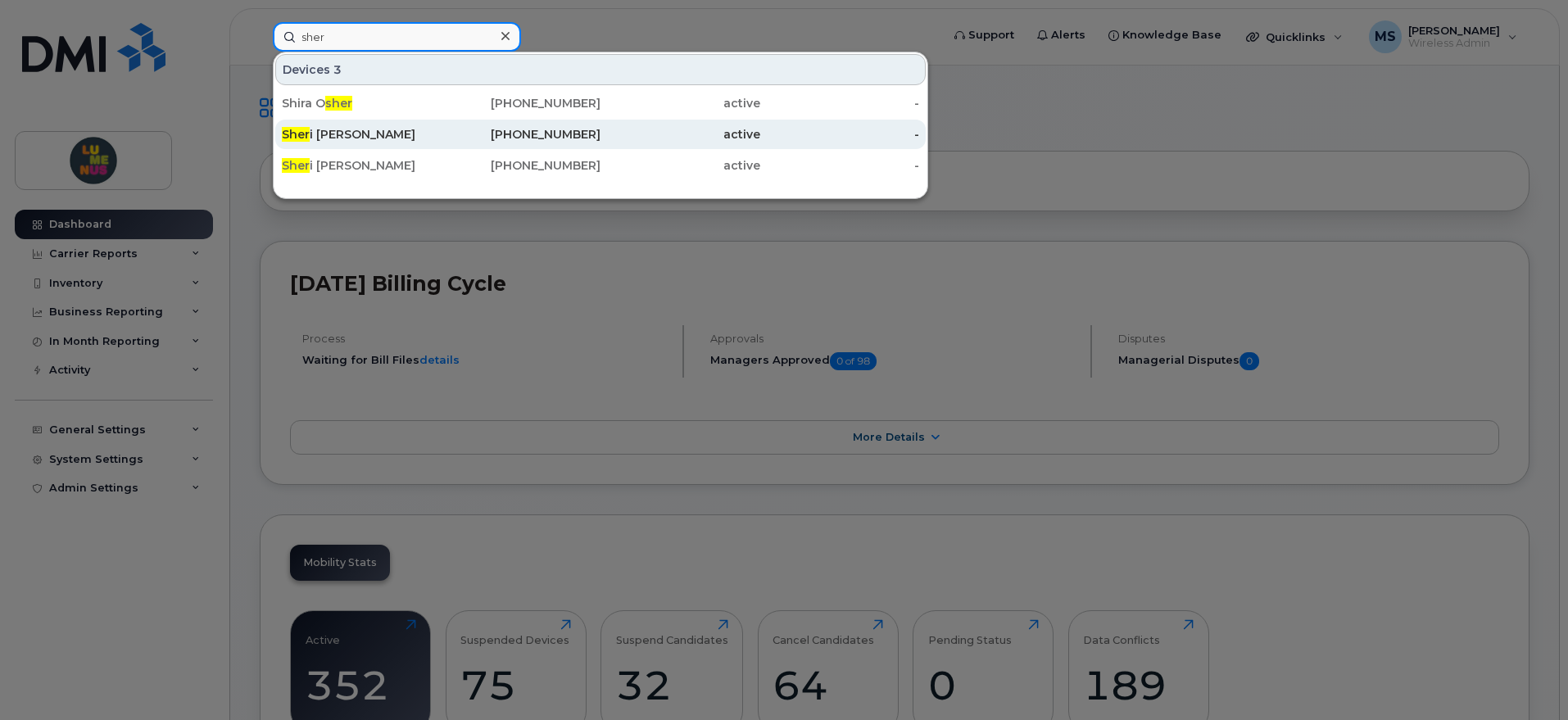
type input "sher"
click at [341, 138] on div "Sher i Robb" at bounding box center [361, 134] width 160 height 16
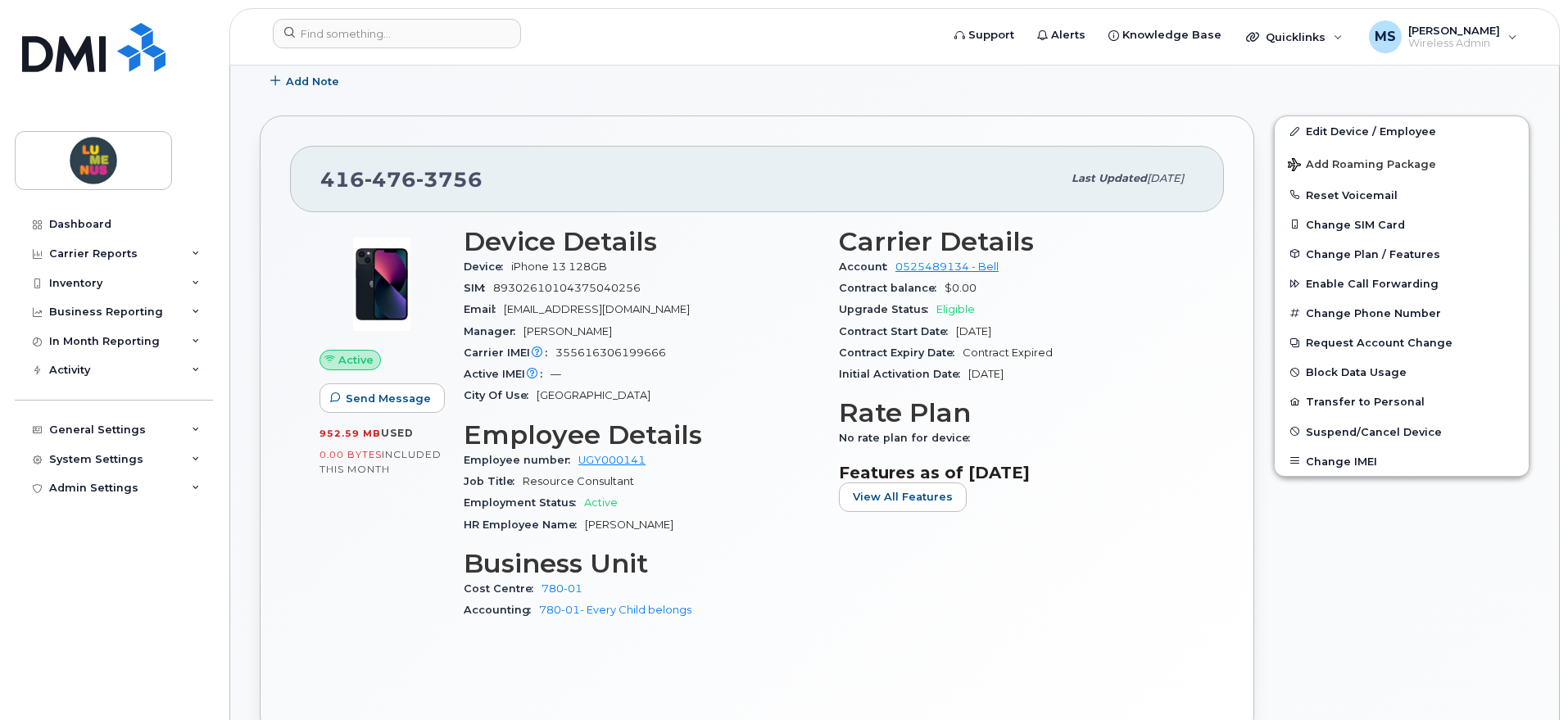
scroll to position [307, 0]
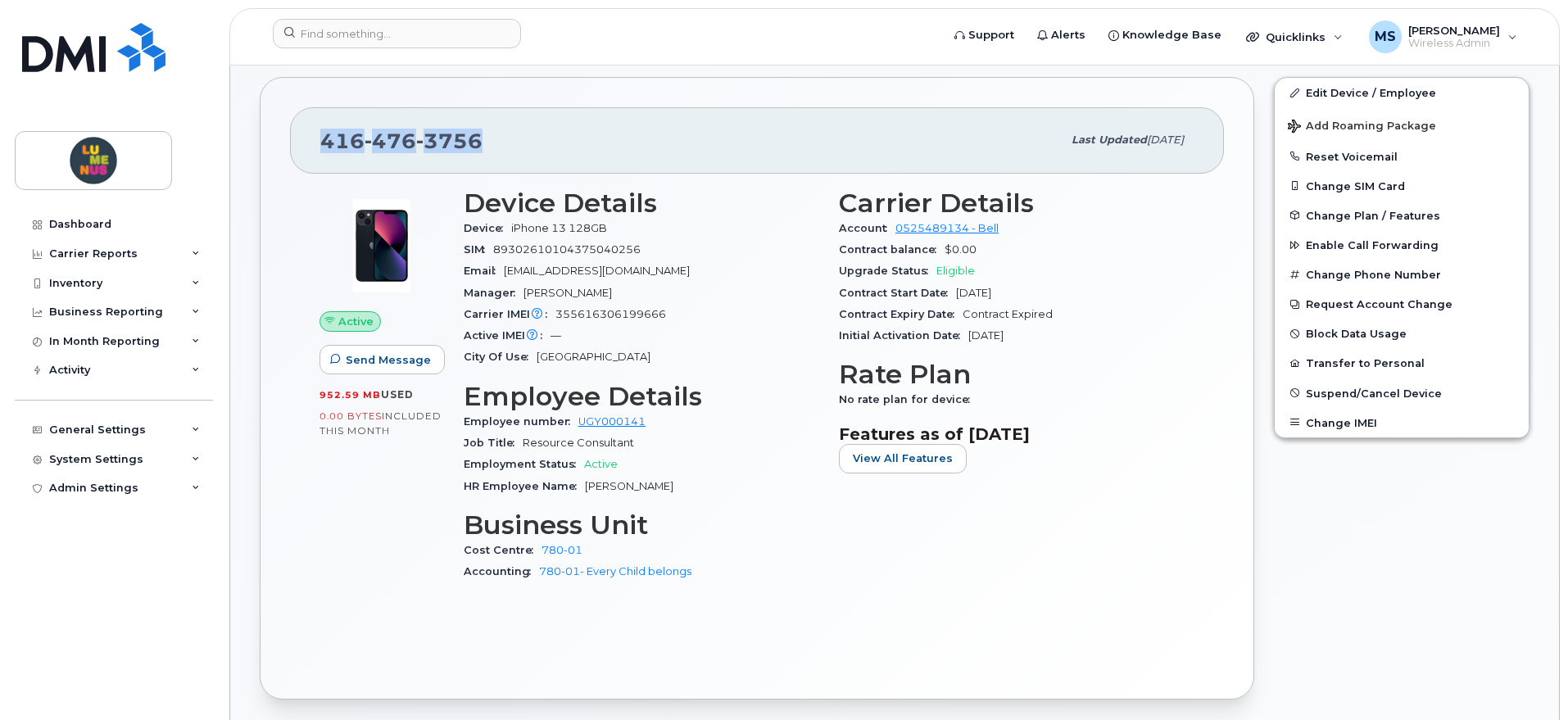
drag, startPoint x: 484, startPoint y: 137, endPoint x: 285, endPoint y: 156, distance: 199.9
click at [285, 156] on div "[PHONE_NUMBER] Last updated [DATE] Active Send Message 952.59 MB  used 0.00 Byt…" at bounding box center [757, 388] width 994 height 623
copy span "[PHONE_NUMBER]"
click at [917, 474] on div "Carrier Details Account 0525489134 - Bell Contract balance $0.00 Upgrade Status…" at bounding box center [1016, 392] width 375 height 428
click at [917, 460] on span "View All Features" at bounding box center [902, 458] width 100 height 16
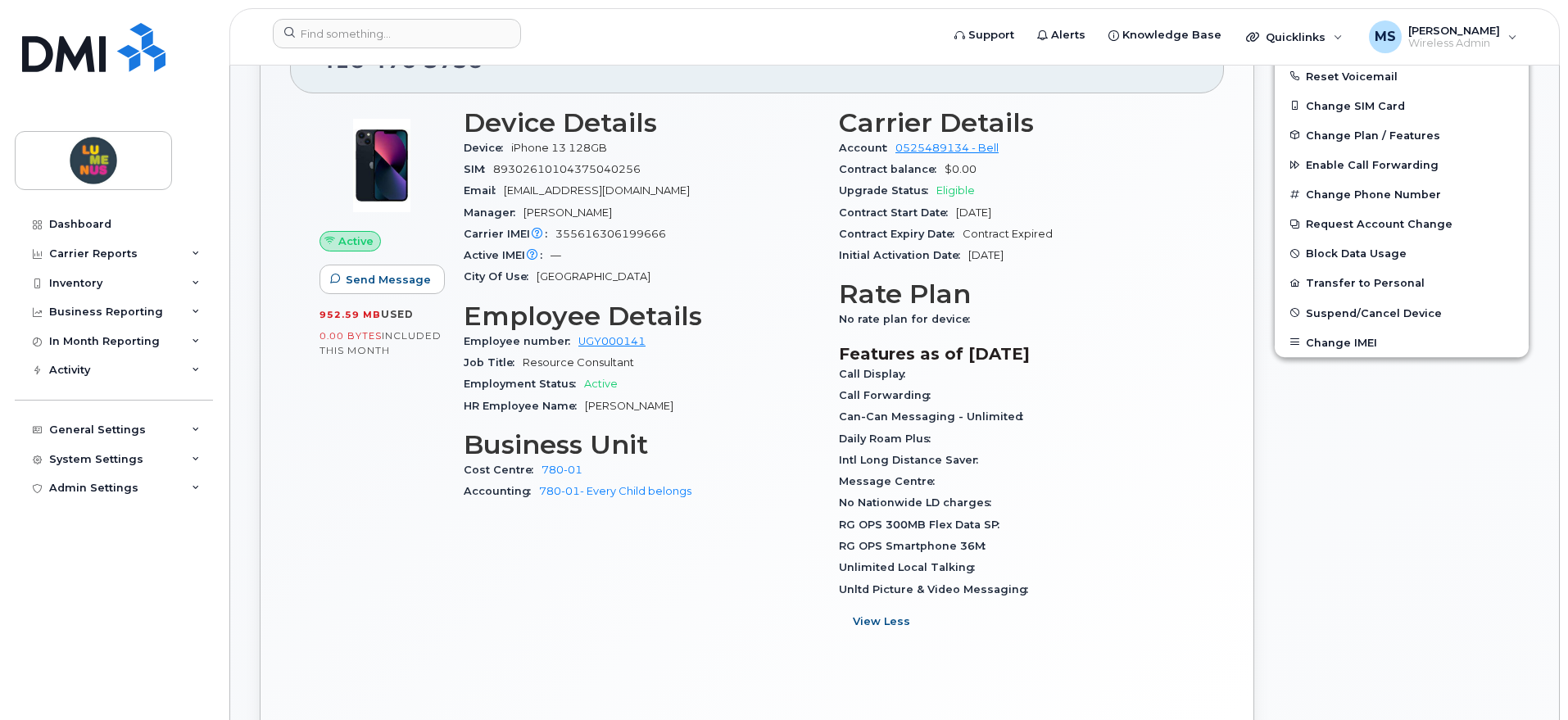
scroll to position [410, 0]
